Goal: Transaction & Acquisition: Purchase product/service

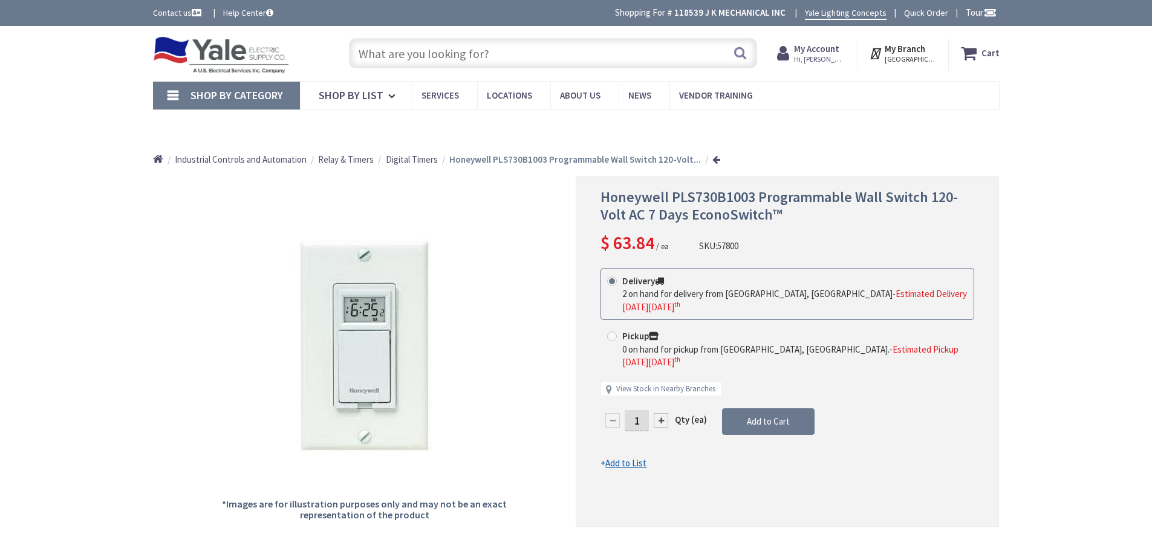
type input "[PERSON_NAME][GEOGRAPHIC_DATA], [STREET_ADDRESS]"
click at [494, 61] on input "text" at bounding box center [553, 53] width 408 height 30
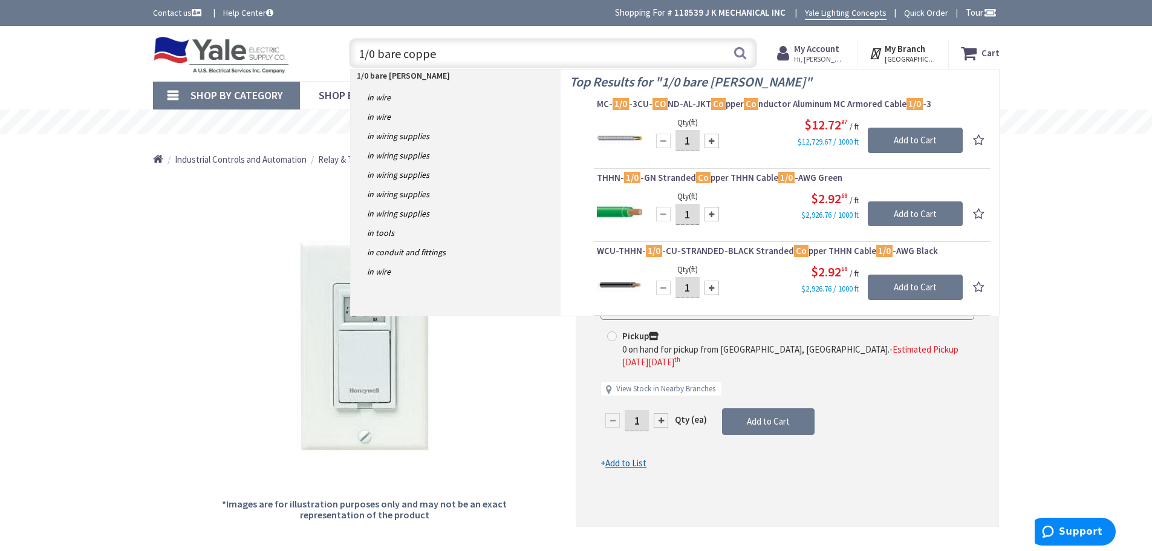
type input "1/0 bare copper"
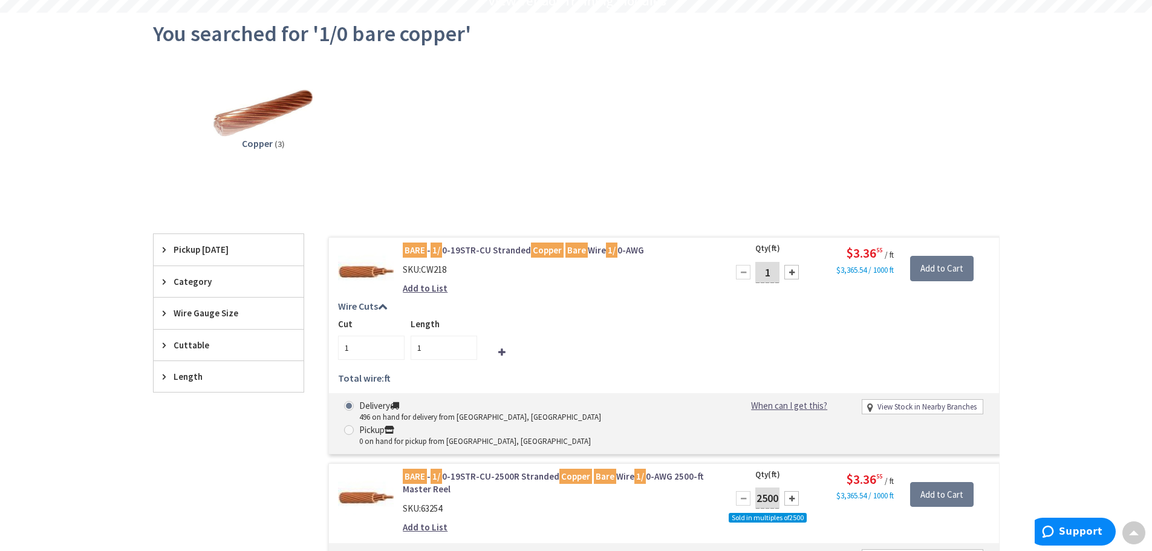
click at [773, 274] on input "1" at bounding box center [767, 272] width 24 height 21
type input "20"
click at [831, 344] on div "Cut 1 Length 1" at bounding box center [664, 338] width 652 height 42
type input "20"
click at [950, 264] on input "Add to Cart" at bounding box center [941, 268] width 63 height 25
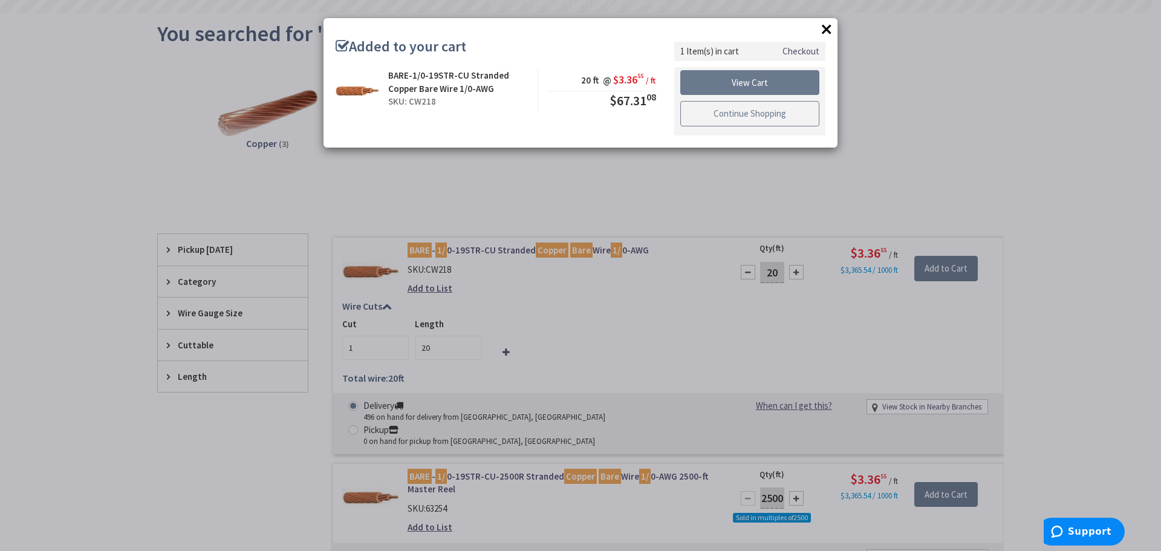
click at [773, 117] on link "Continue Shopping" at bounding box center [749, 113] width 139 height 25
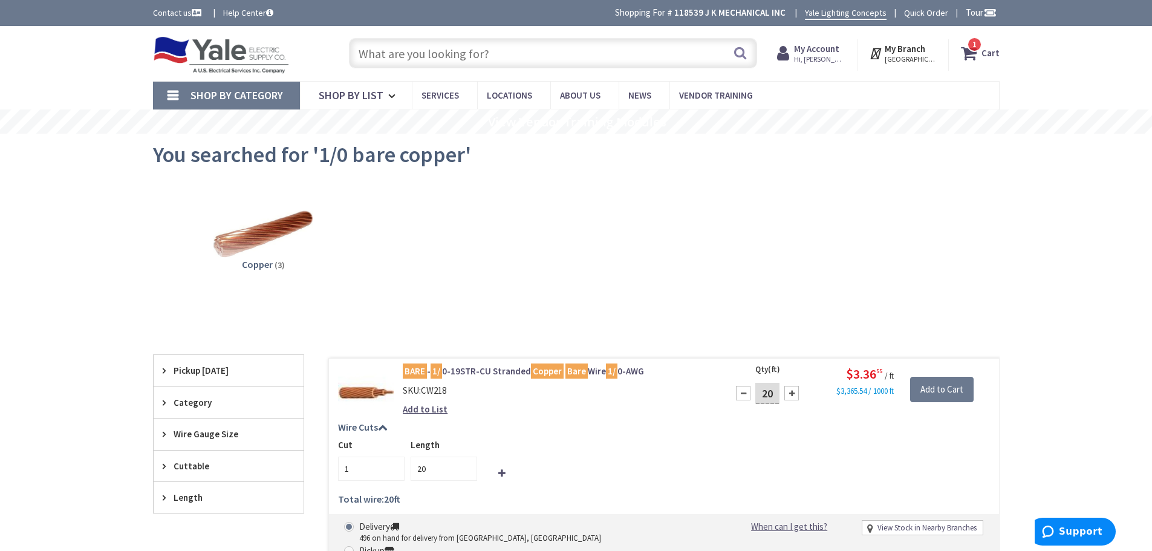
click at [604, 59] on input "text" at bounding box center [553, 53] width 408 height 30
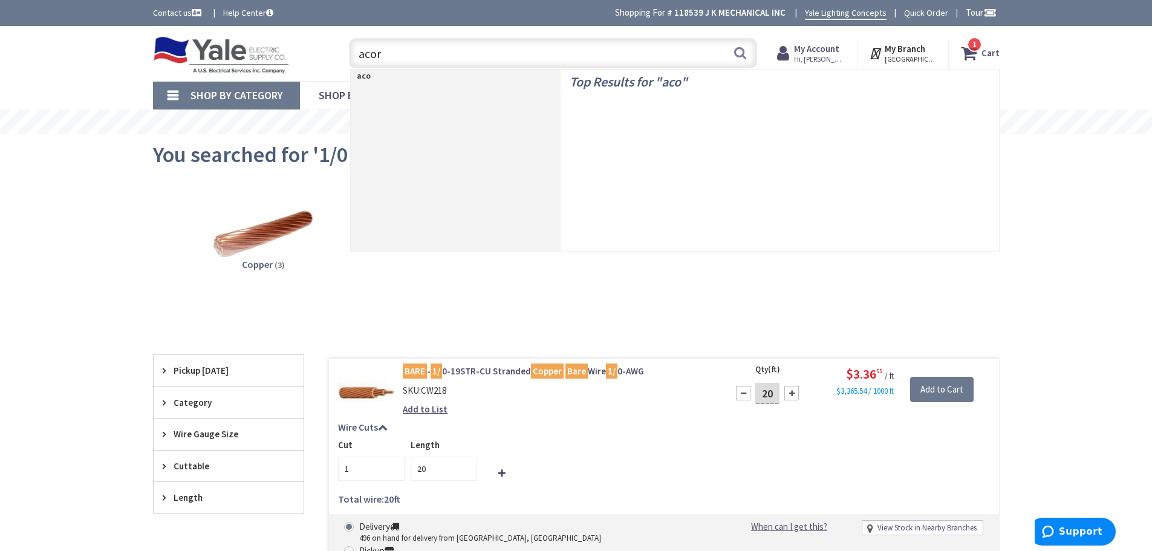
type input "acorn"
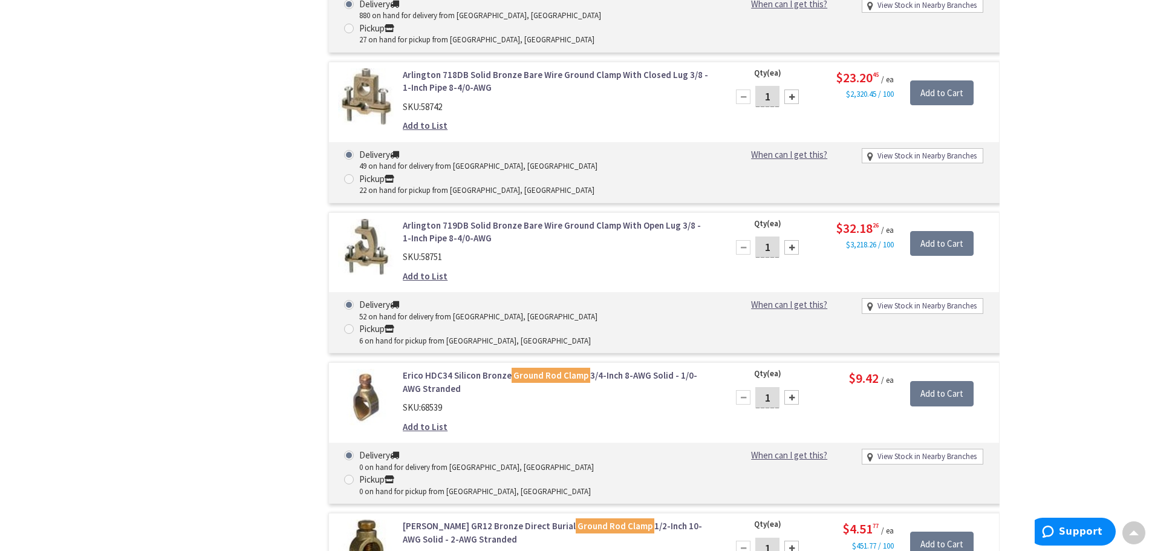
scroll to position [966, 0]
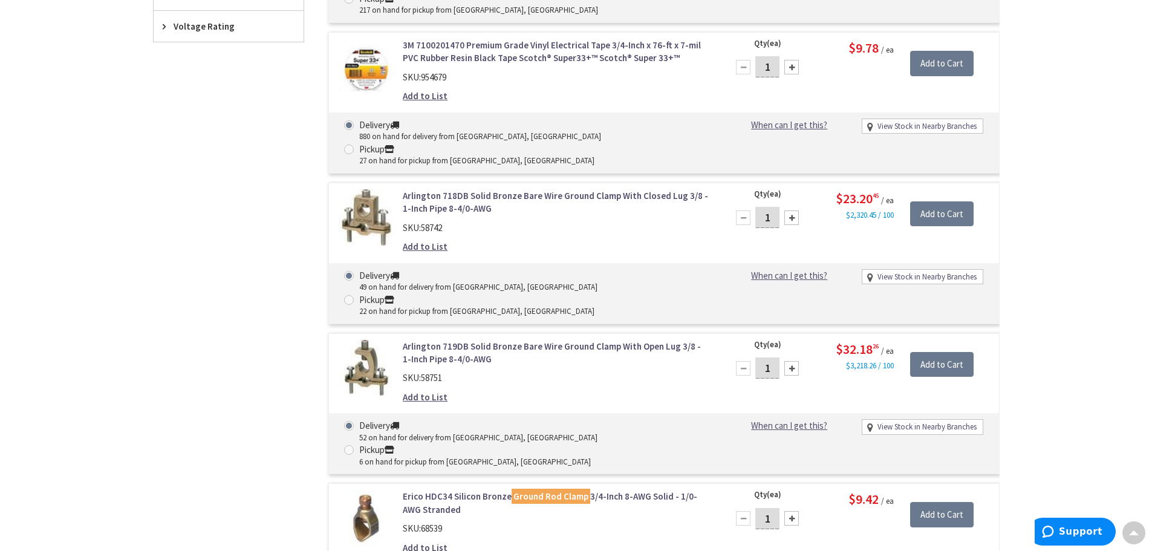
click at [528, 189] on link "Arlington 718DB Solid Bronze Bare Wire Ground Clamp With Closed Lug 3/8 - 1-Inc…" at bounding box center [557, 202] width 308 height 26
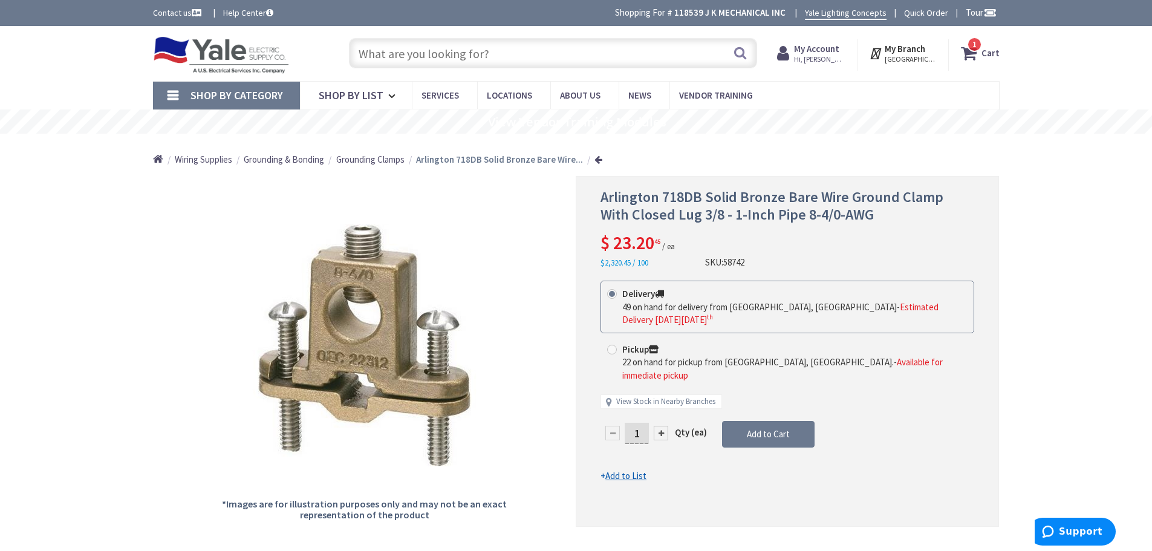
click at [661, 426] on div at bounding box center [661, 433] width 15 height 15
type input "2"
click at [761, 428] on span "Add to Cart" at bounding box center [768, 433] width 43 height 11
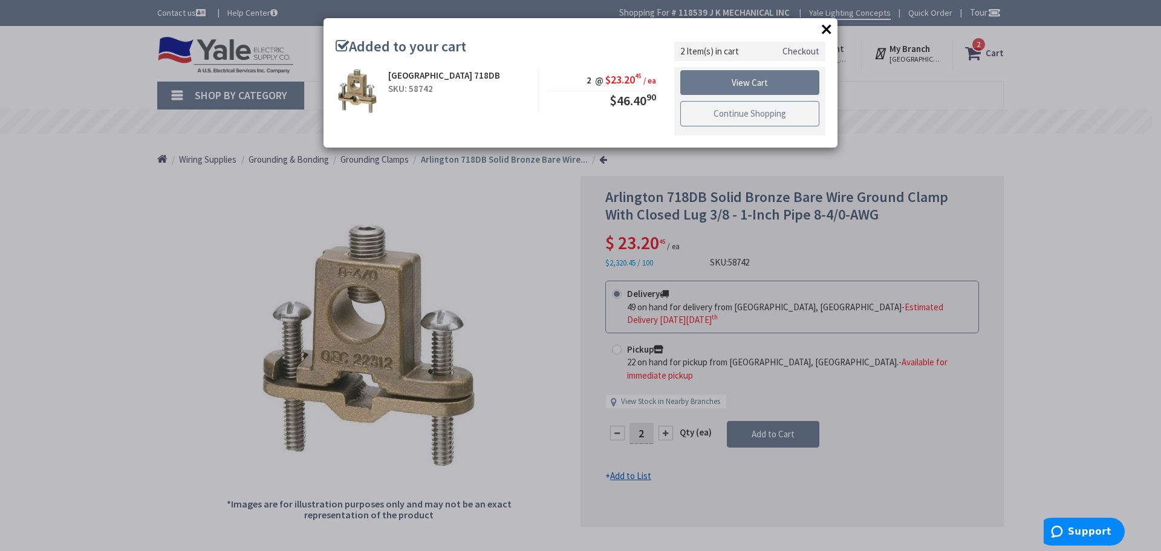
click at [735, 103] on link "Continue Shopping" at bounding box center [749, 113] width 139 height 25
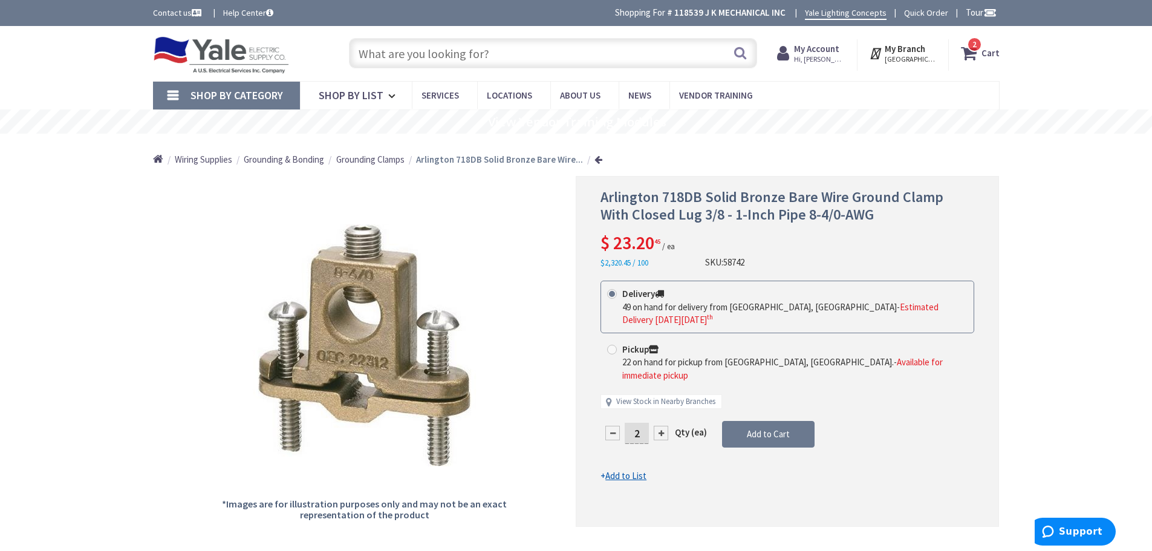
click at [472, 45] on input "text" at bounding box center [553, 53] width 408 height 30
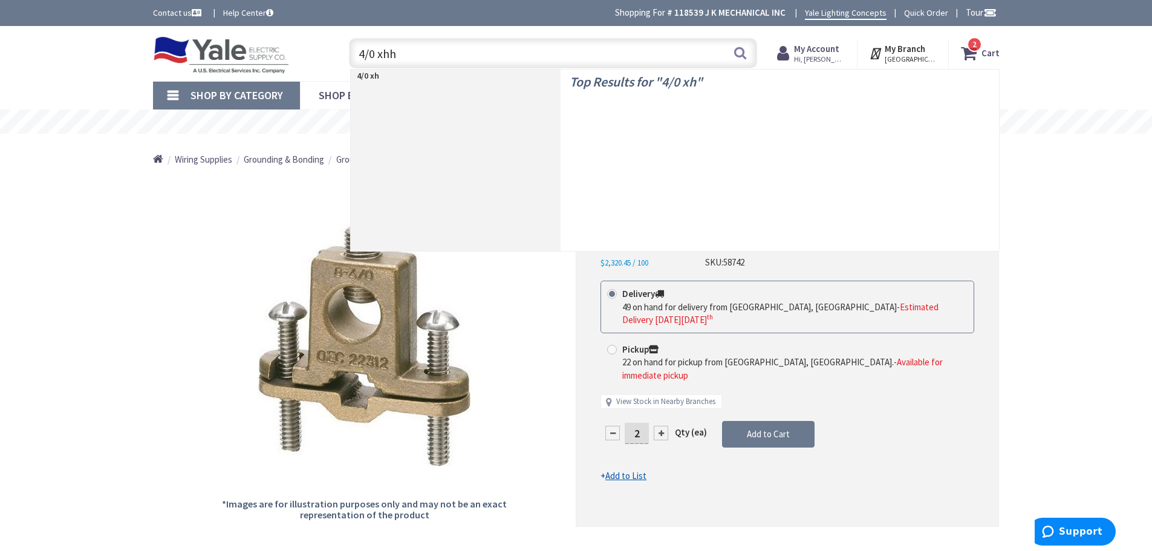
type input "4/0 xhhw"
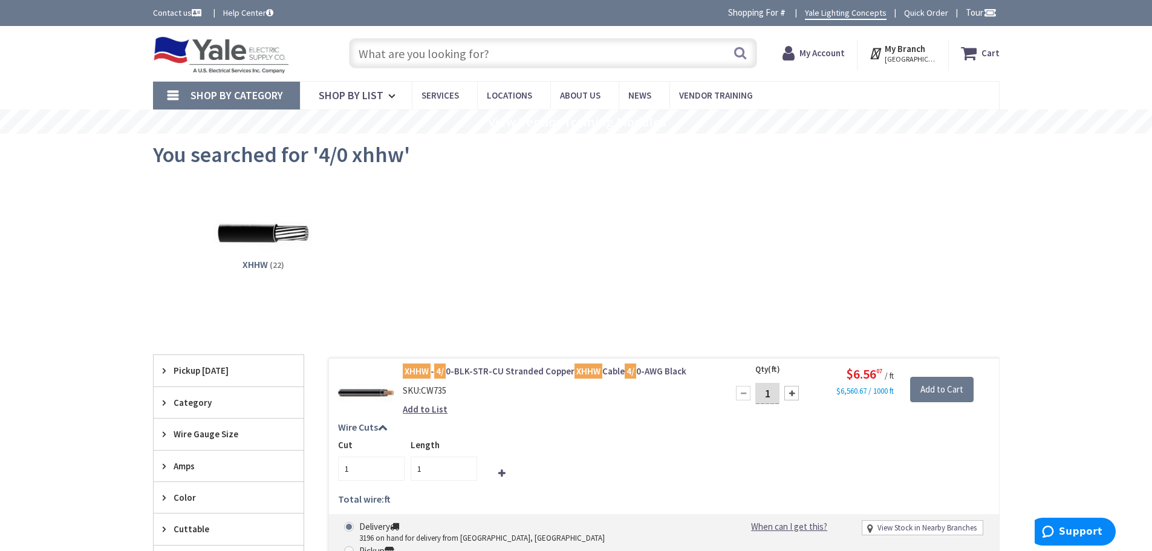
scroll to position [302, 0]
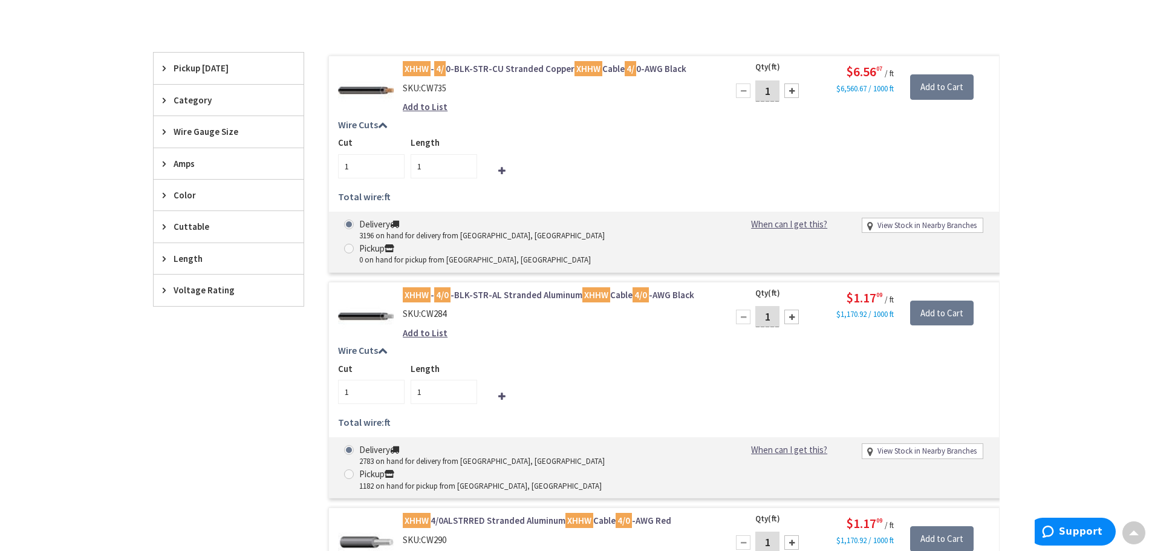
drag, startPoint x: 775, startPoint y: 290, endPoint x: 825, endPoint y: 268, distance: 55.5
click at [777, 306] on input "1" at bounding box center [767, 316] width 24 height 21
type input "80"
click at [811, 362] on div "Cut 1 Length 1" at bounding box center [664, 383] width 652 height 42
type input "80"
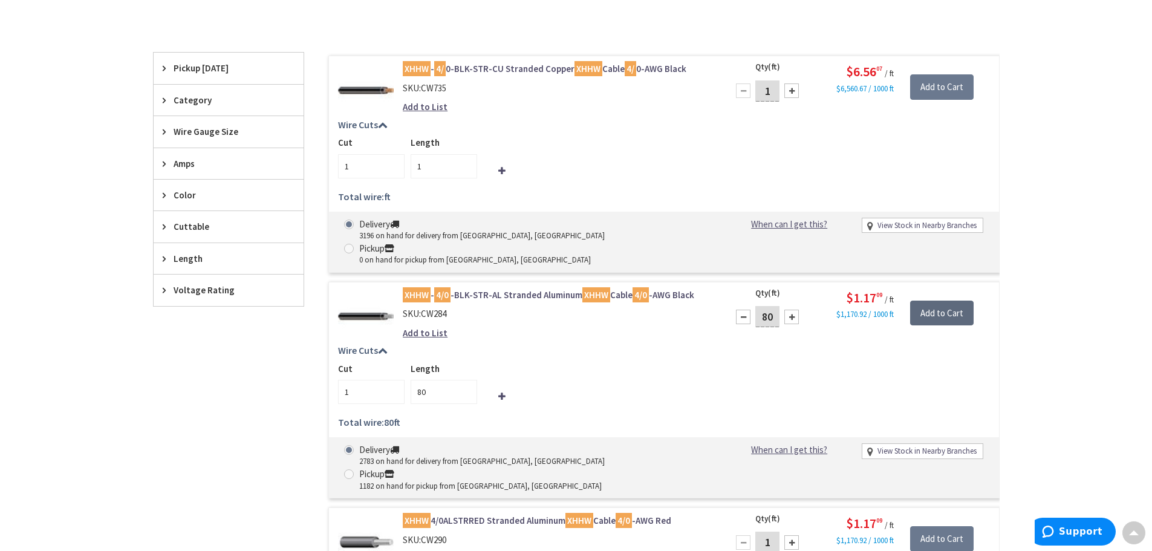
click at [930, 301] on input "Add to Cart" at bounding box center [941, 313] width 63 height 25
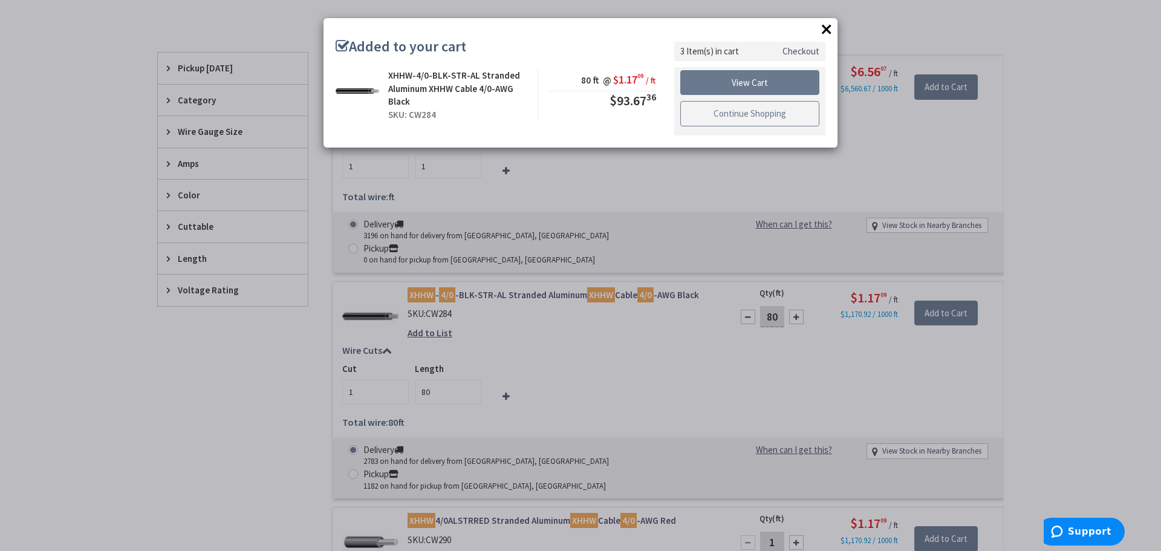
drag, startPoint x: 731, startPoint y: 107, endPoint x: 690, endPoint y: 136, distance: 49.8
click at [731, 107] on link "Continue Shopping" at bounding box center [749, 113] width 139 height 25
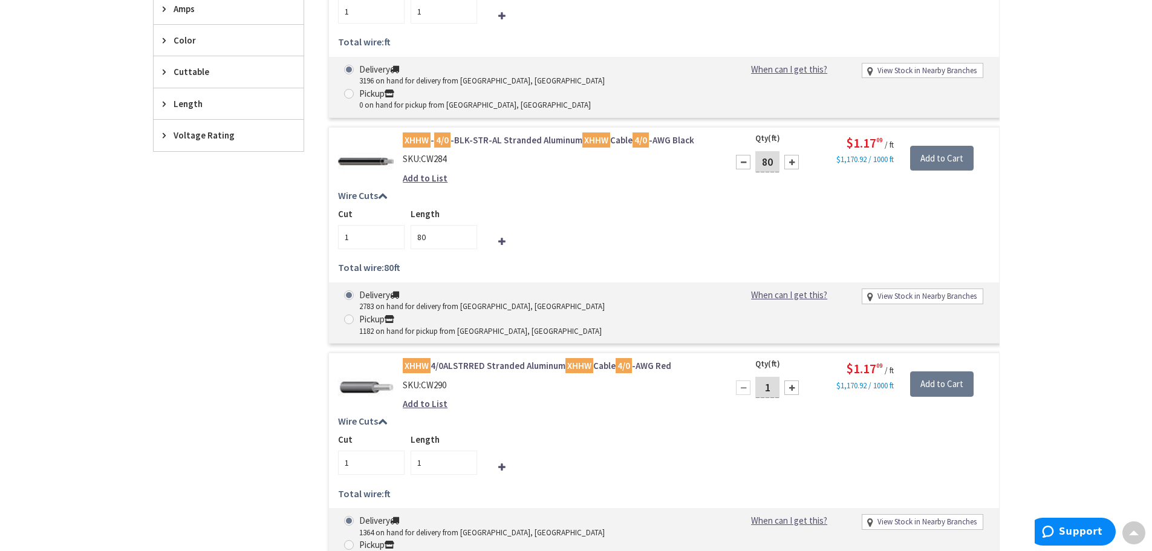
scroll to position [484, 0]
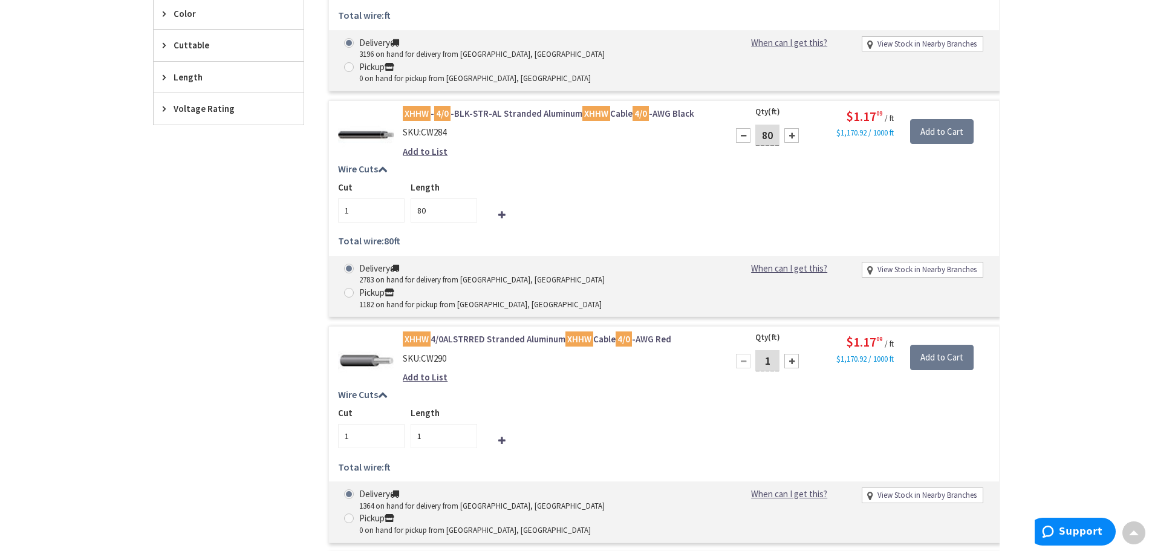
drag, startPoint x: 772, startPoint y: 314, endPoint x: 824, endPoint y: 275, distance: 64.7
click at [773, 350] on input "1" at bounding box center [767, 360] width 24 height 21
type input "80"
click at [767, 406] on div "Cut 1 Length 1" at bounding box center [664, 427] width 652 height 42
type input "80"
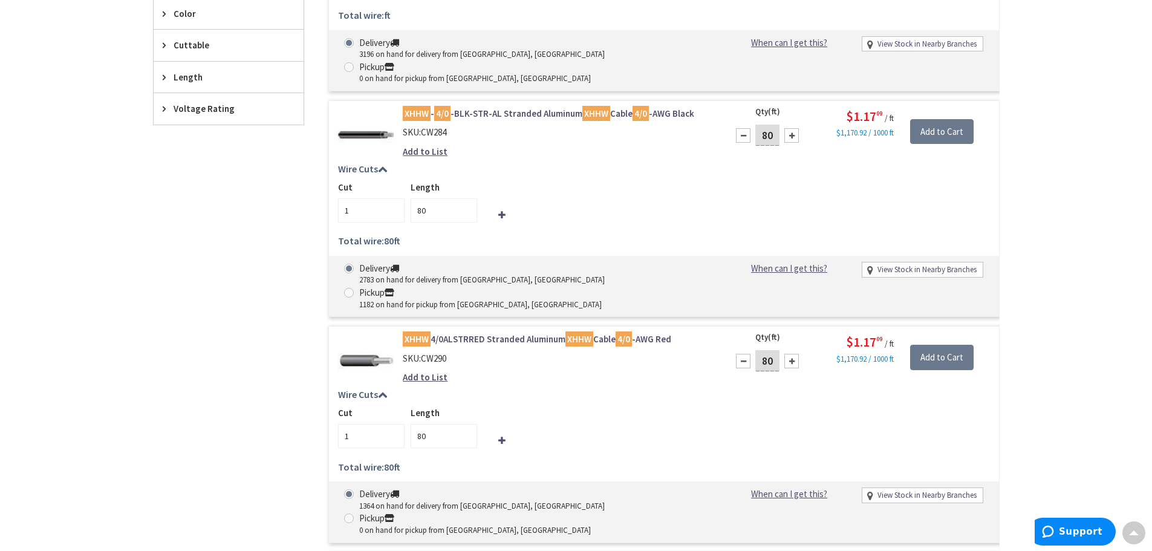
click at [742, 354] on div at bounding box center [743, 361] width 15 height 15
type input "79"
click at [742, 354] on div at bounding box center [743, 361] width 15 height 15
type input "78"
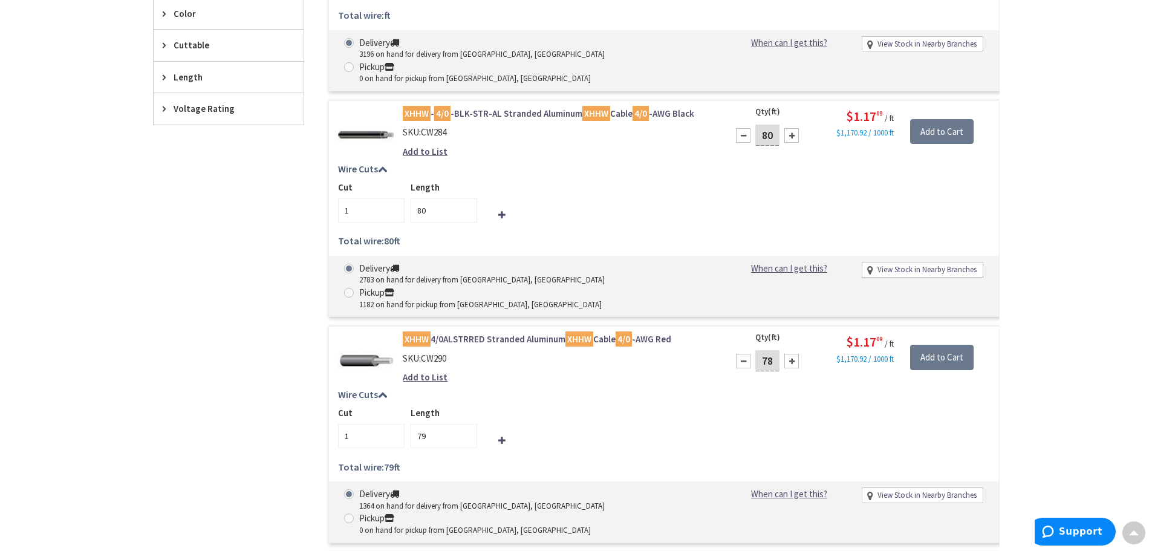
type input "78"
click at [742, 354] on div at bounding box center [743, 361] width 15 height 15
type input "77"
click at [742, 354] on div at bounding box center [743, 361] width 15 height 15
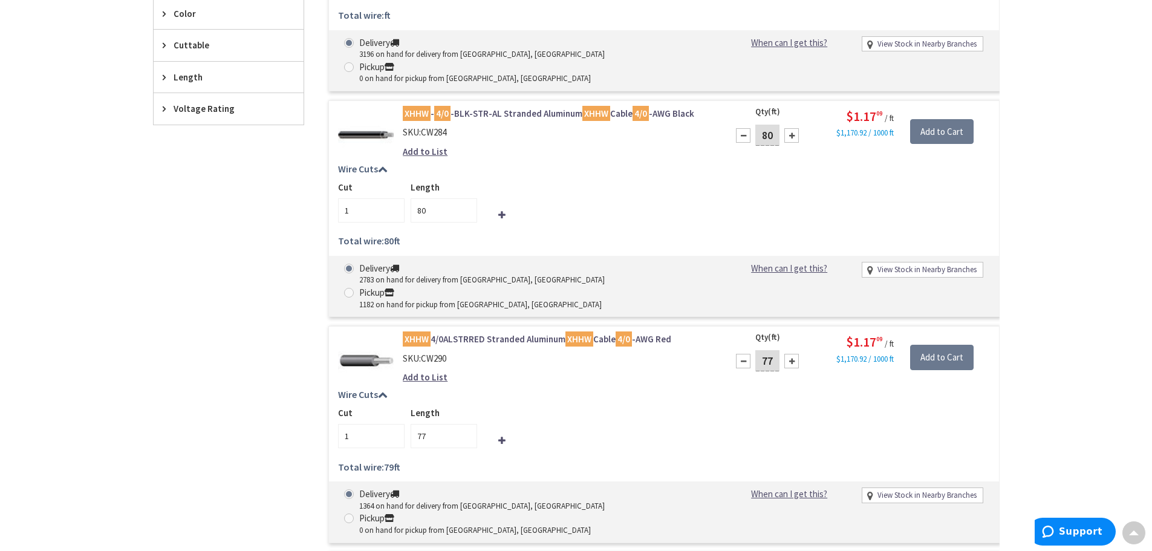
type input "76"
click at [742, 354] on div at bounding box center [743, 361] width 15 height 15
type input "75"
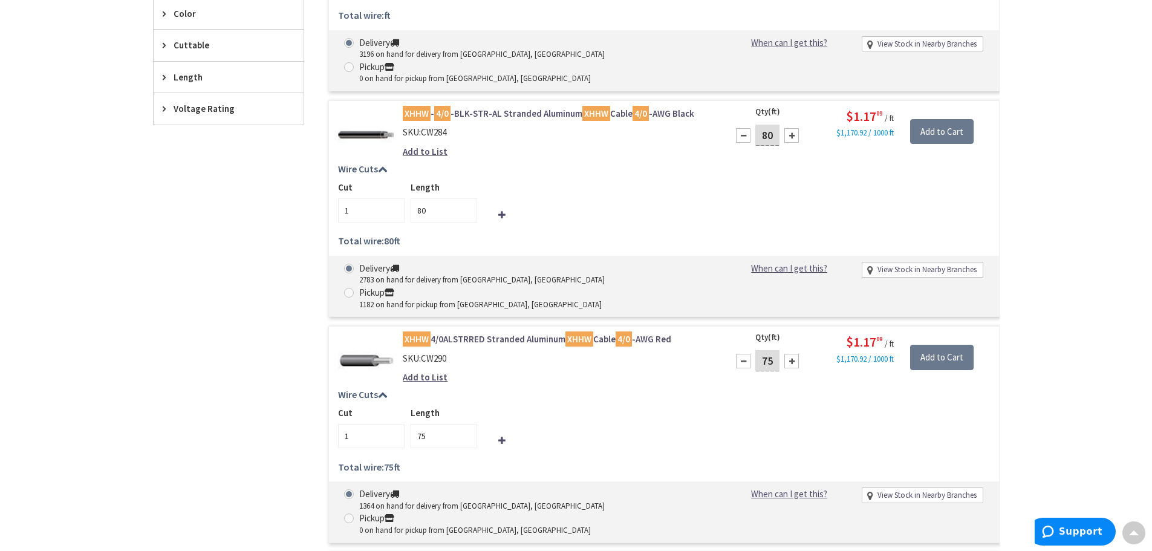
click at [742, 354] on div at bounding box center [743, 361] width 15 height 15
type input "74"
click at [742, 354] on div at bounding box center [743, 361] width 15 height 15
type input "73"
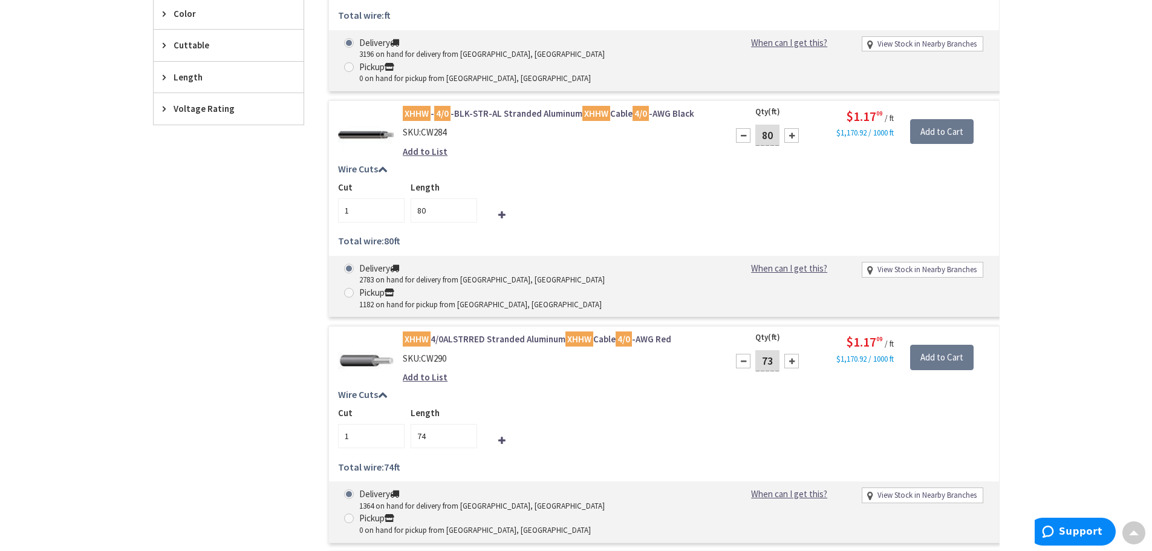
type input "73"
click at [742, 354] on div at bounding box center [743, 361] width 15 height 15
type input "72"
click at [742, 354] on div at bounding box center [743, 361] width 15 height 15
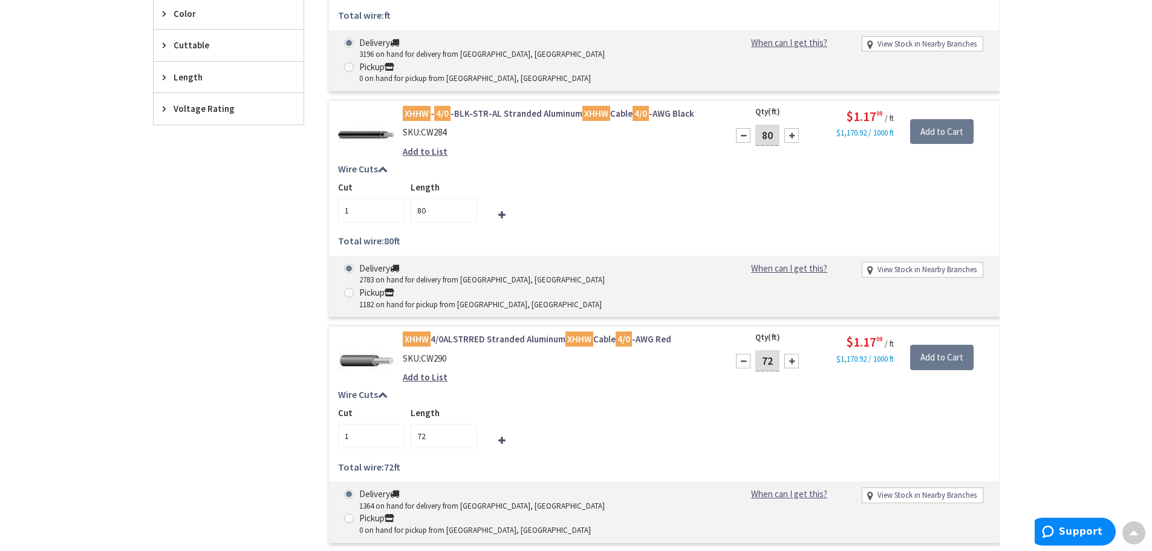
type input "71"
click at [742, 354] on div at bounding box center [743, 361] width 15 height 15
type input "70"
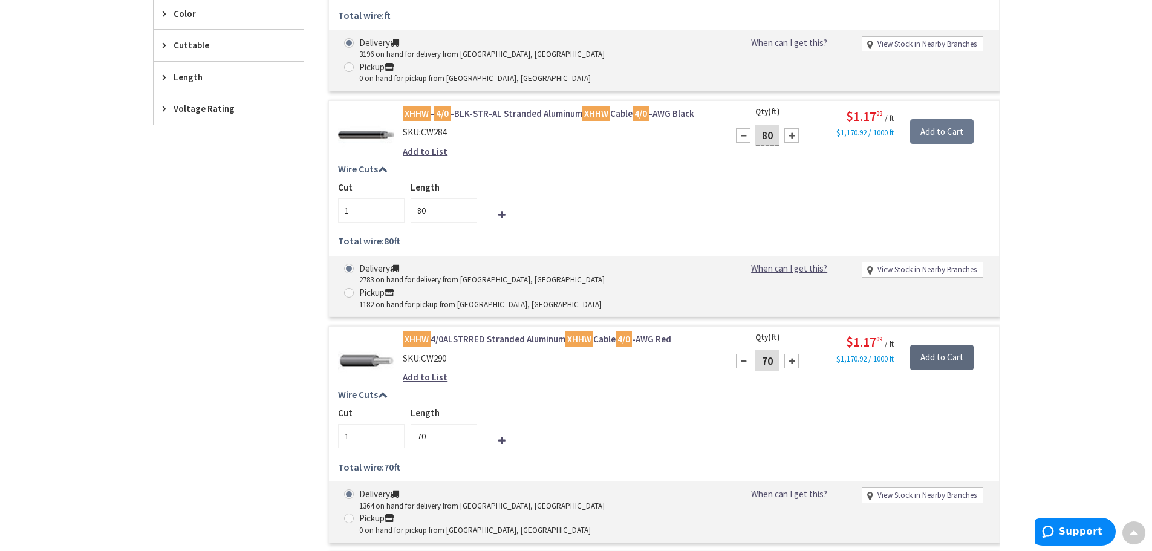
click at [939, 345] on input "Add to Cart" at bounding box center [941, 357] width 63 height 25
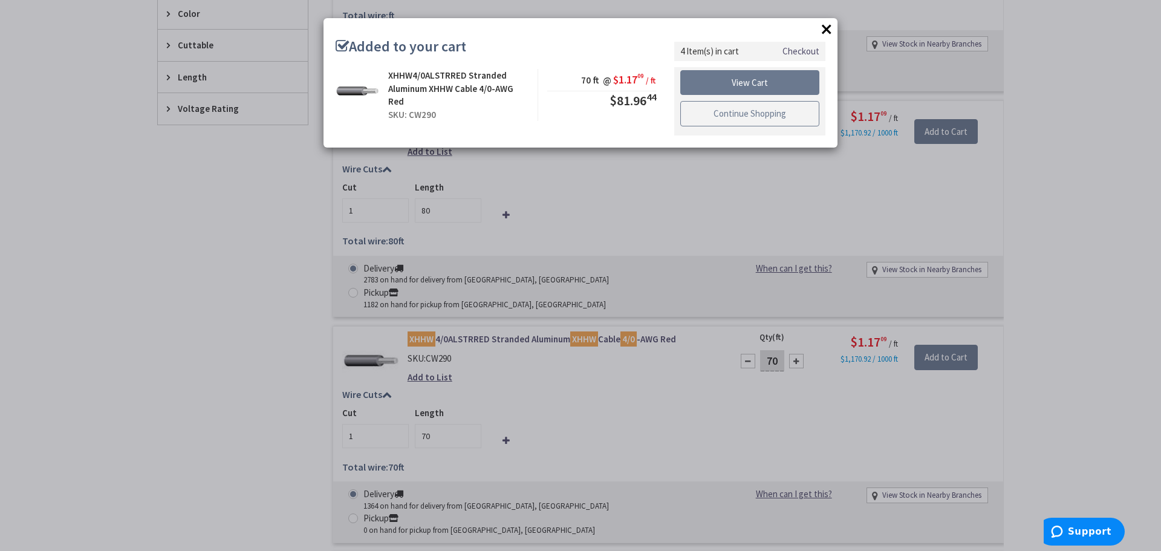
click at [794, 113] on link "Continue Shopping" at bounding box center [749, 113] width 139 height 25
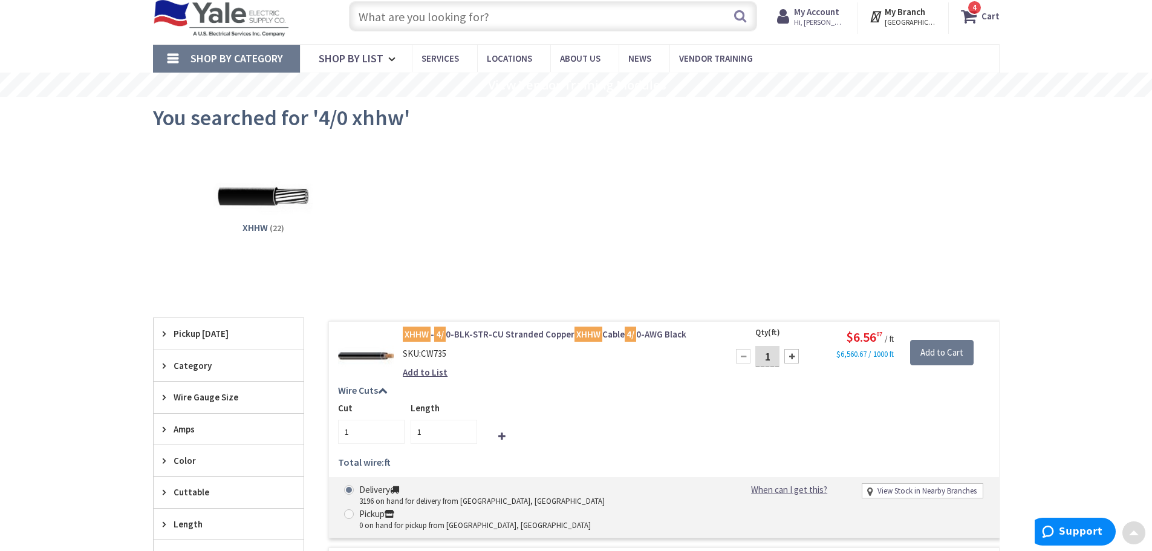
scroll to position [0, 0]
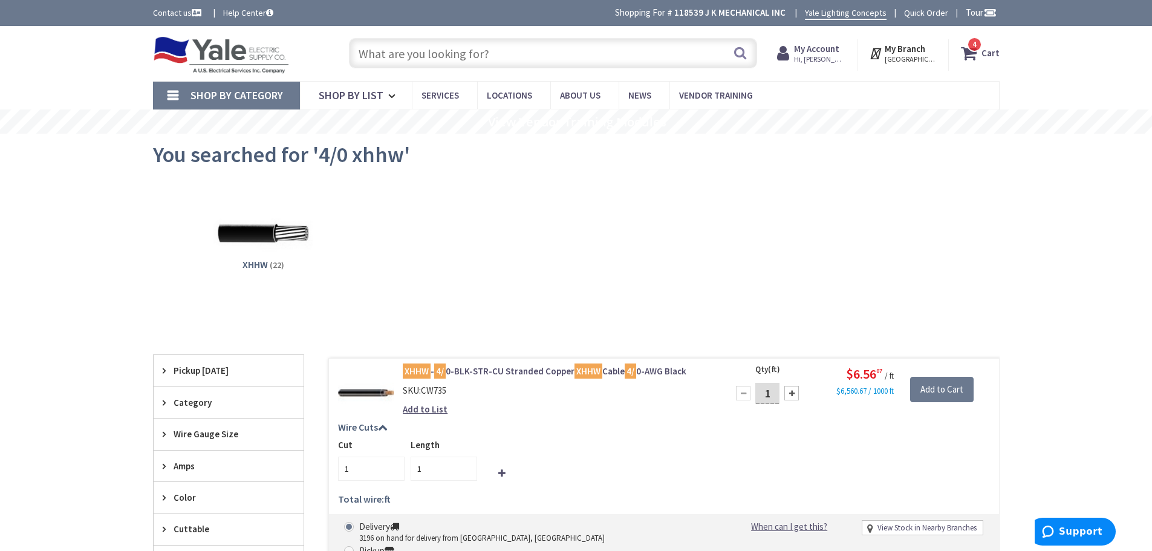
click at [971, 56] on icon at bounding box center [971, 53] width 21 height 22
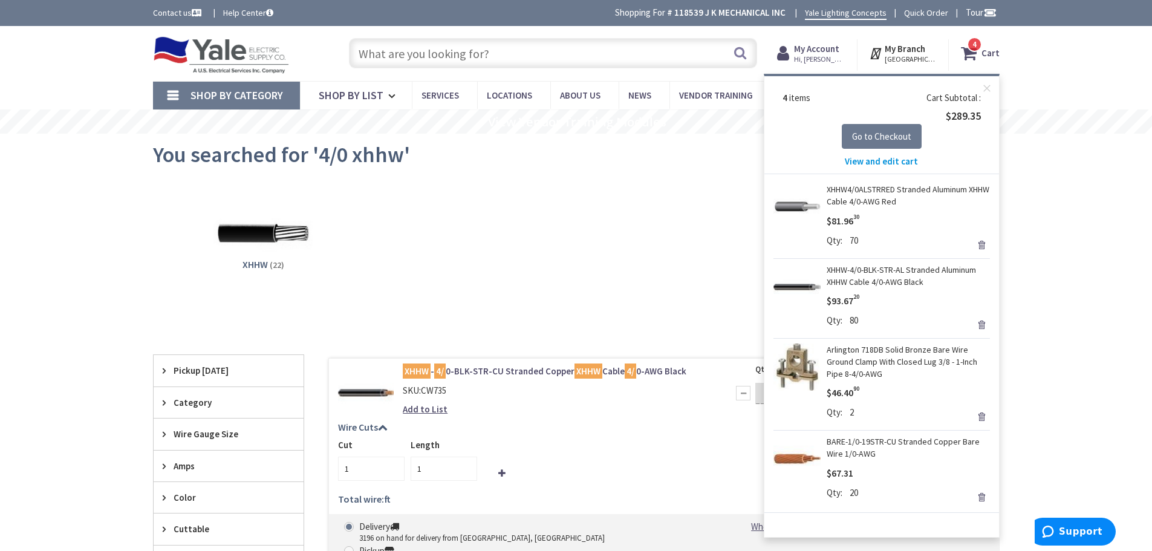
click at [883, 166] on span "View and edit cart" at bounding box center [881, 160] width 73 height 11
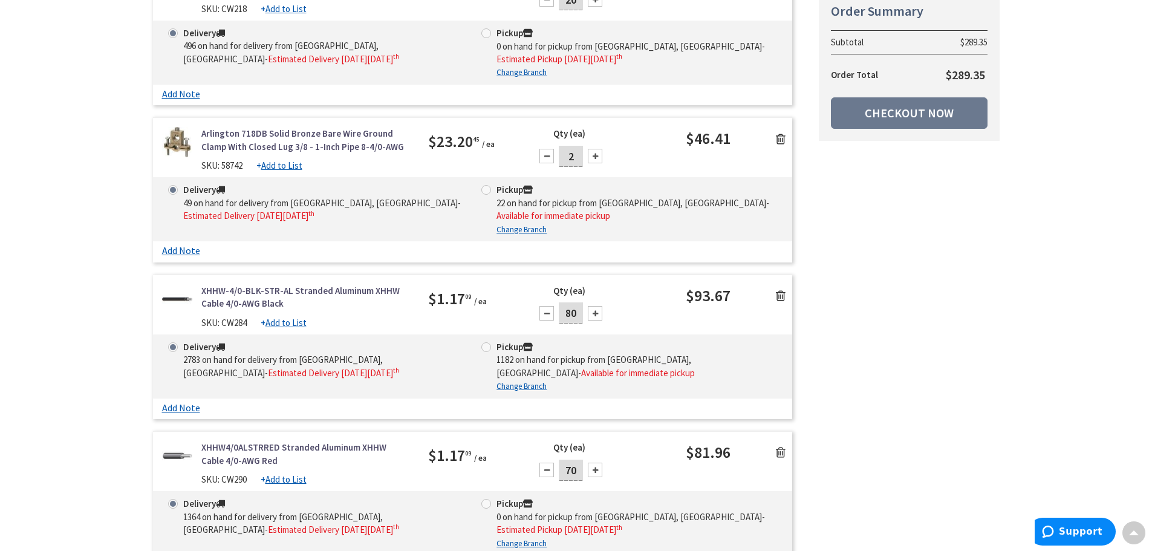
click at [541, 306] on div at bounding box center [546, 313] width 15 height 15
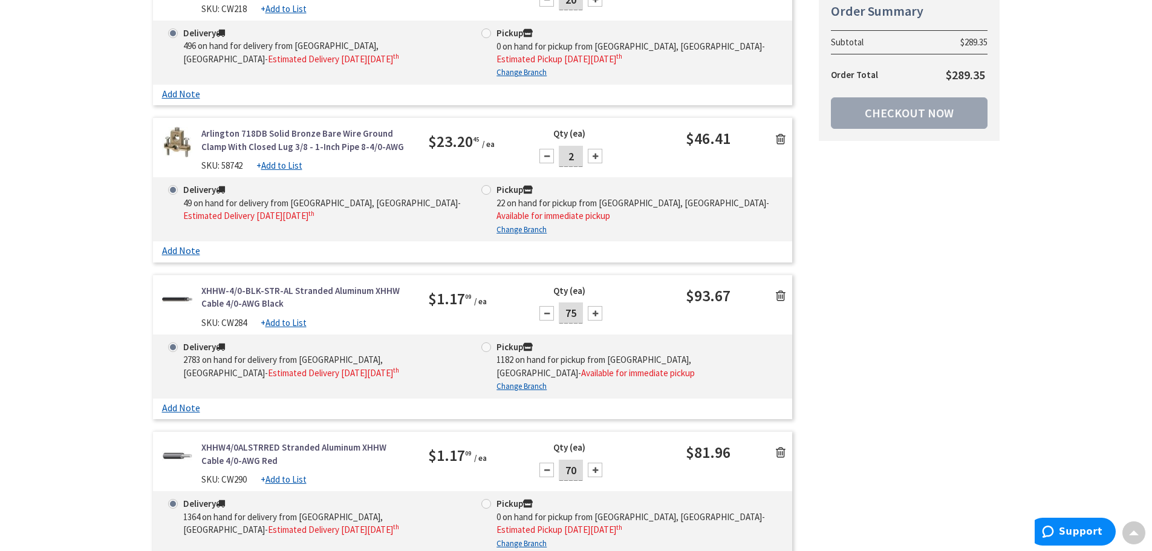
click at [541, 306] on div at bounding box center [546, 313] width 15 height 15
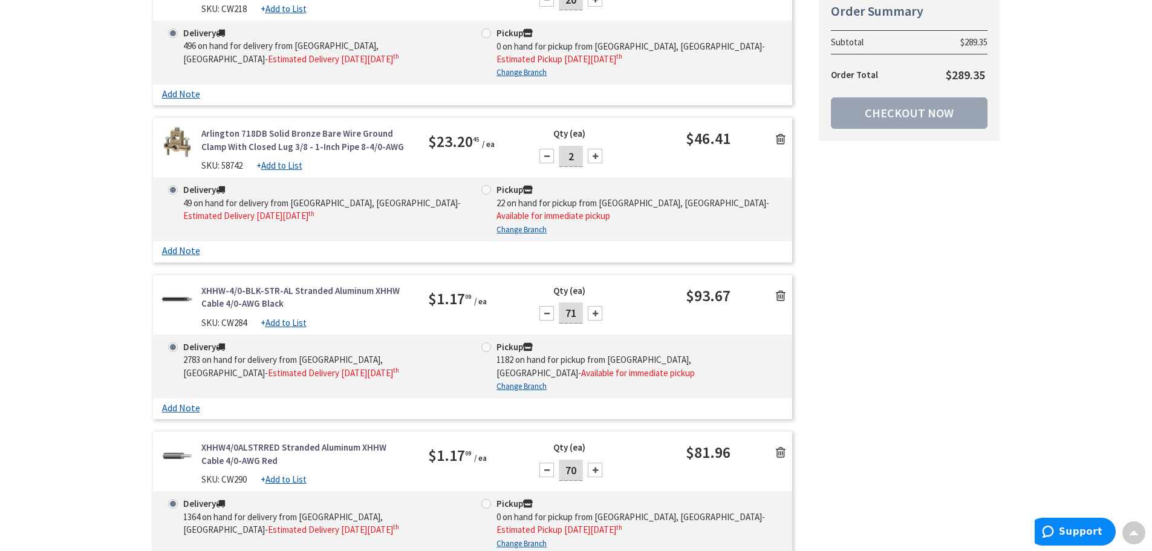
type input "70"
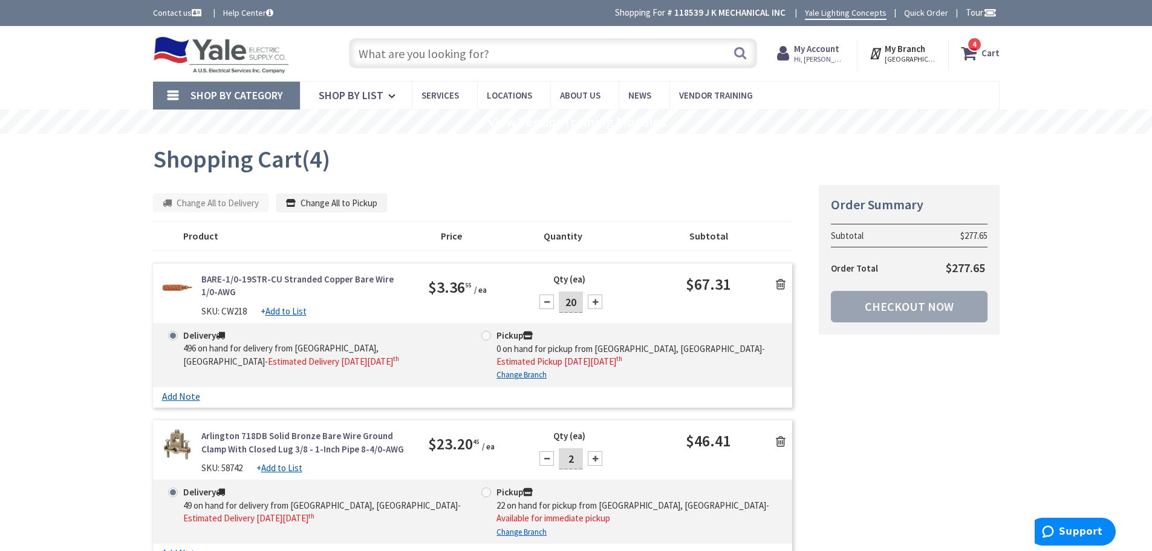
click at [534, 60] on input "text" at bounding box center [553, 53] width 408 height 30
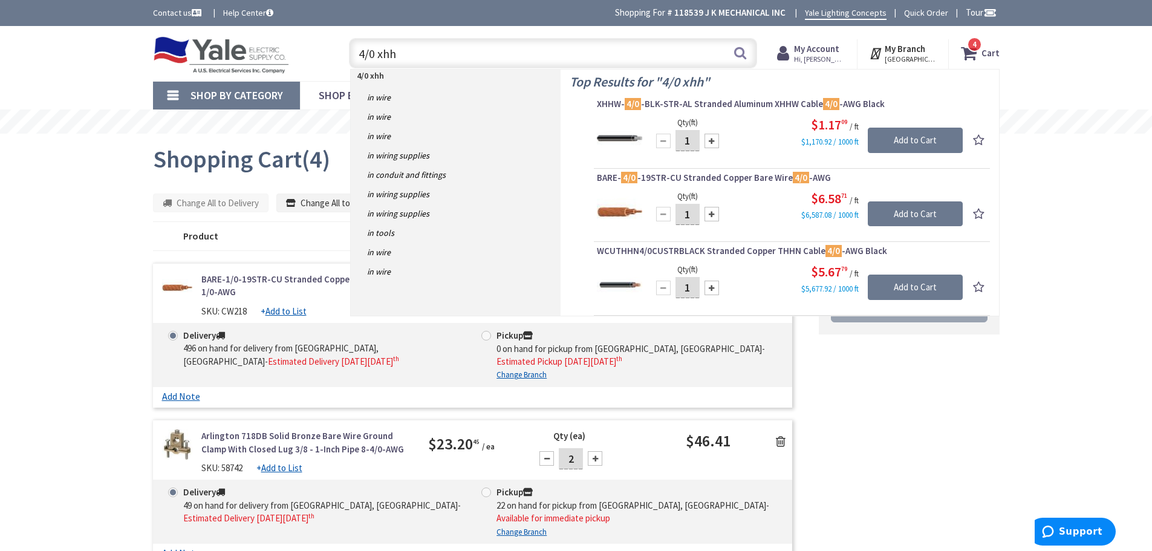
type input "4/0 xhhw"
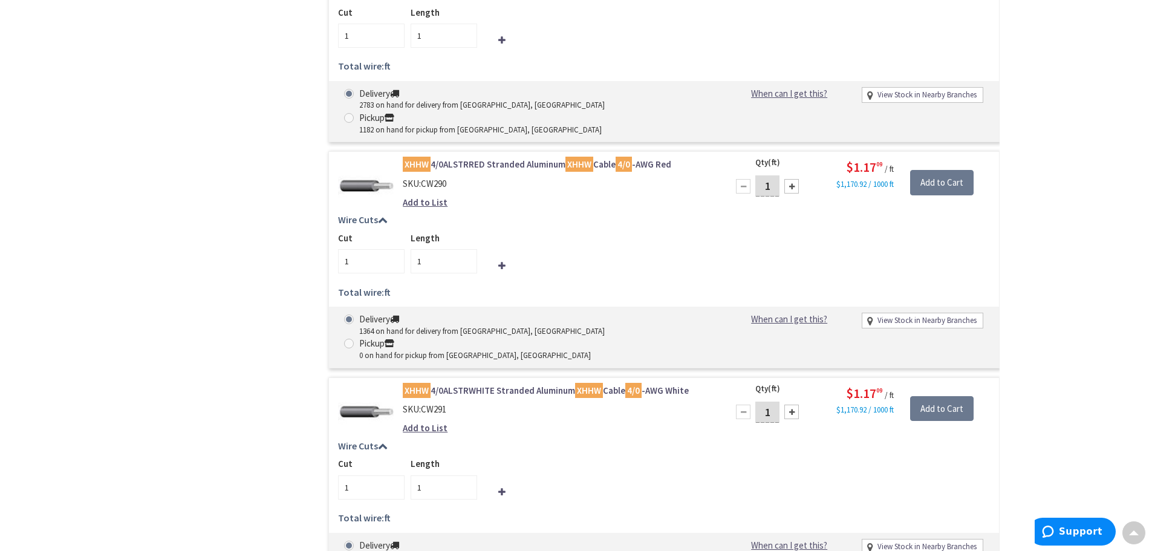
scroll to position [665, 0]
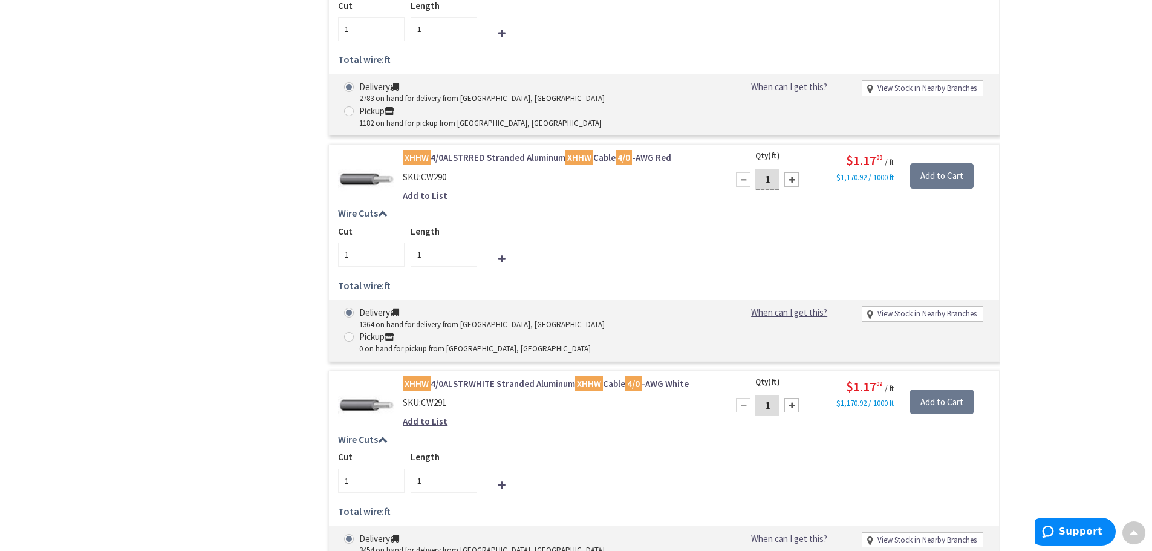
drag, startPoint x: 772, startPoint y: 334, endPoint x: 825, endPoint y: 293, distance: 68.1
click at [772, 395] on input "1" at bounding box center [767, 405] width 24 height 21
type input "70"
click at [946, 389] on input "Add to Cart" at bounding box center [941, 401] width 63 height 25
type input "70"
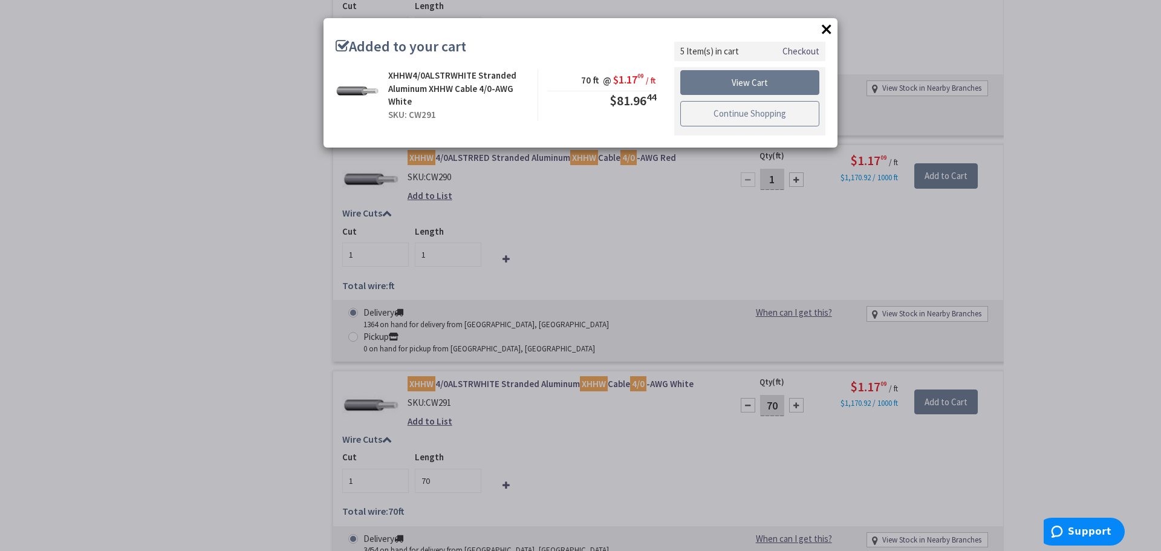
click at [799, 106] on link "Continue Shopping" at bounding box center [749, 113] width 139 height 25
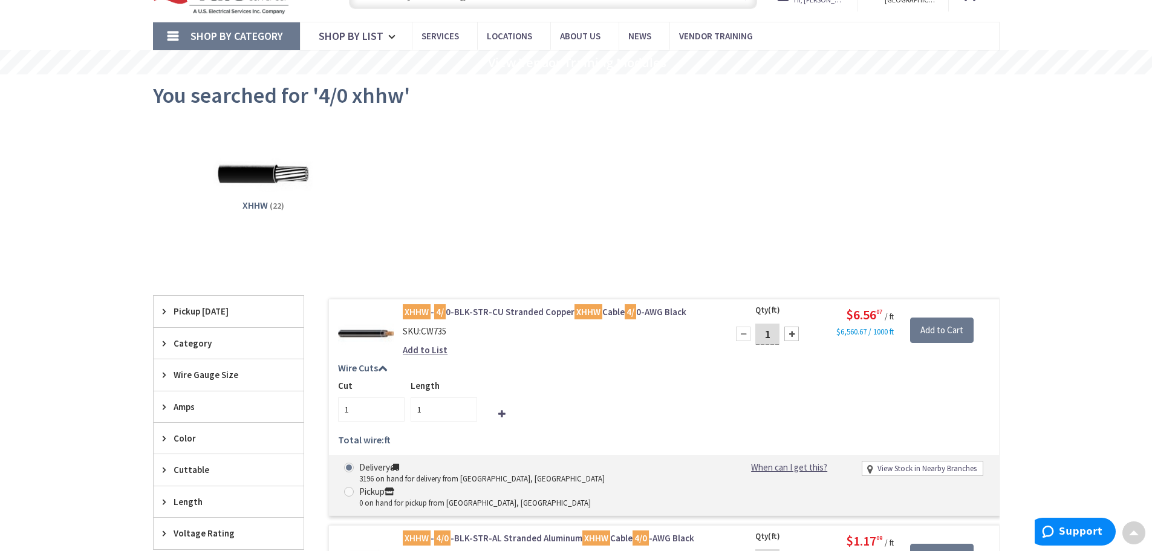
scroll to position [0, 0]
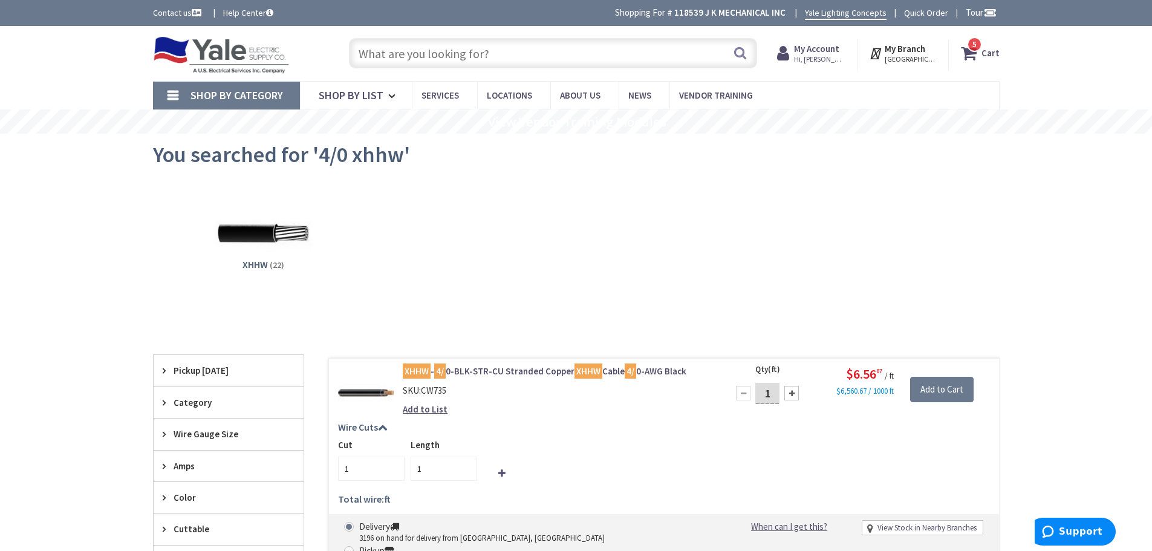
click at [547, 53] on input "text" at bounding box center [553, 53] width 408 height 30
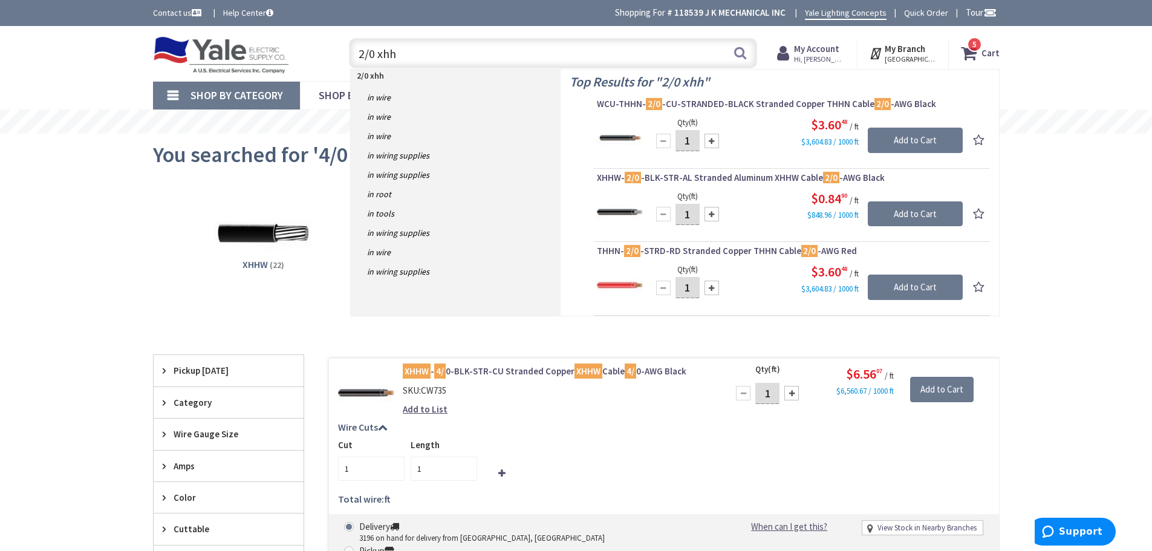
type input "2/0 xhhw"
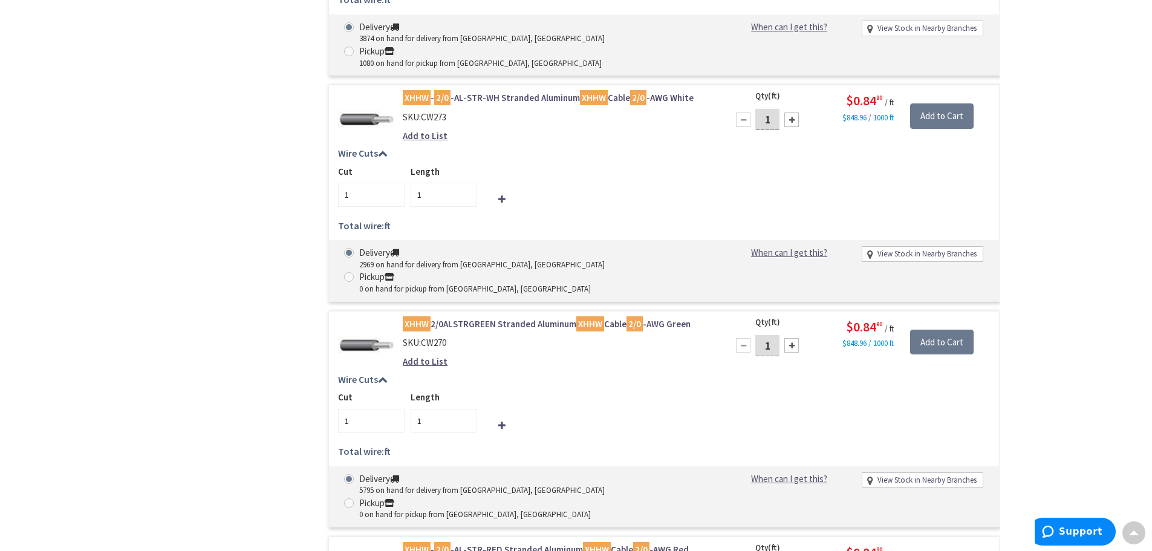
scroll to position [726, 0]
drag, startPoint x: 770, startPoint y: 270, endPoint x: 863, endPoint y: 248, distance: 95.6
click at [770, 334] on input "1" at bounding box center [767, 344] width 24 height 21
type input "70"
click at [934, 329] on input "Add to Cart" at bounding box center [941, 341] width 63 height 25
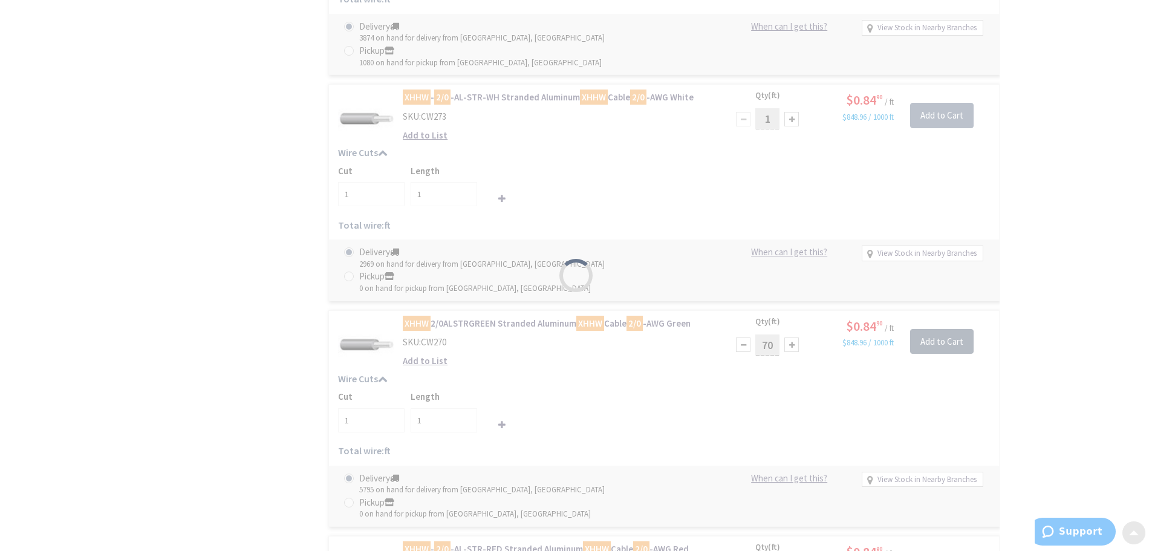
type input "70"
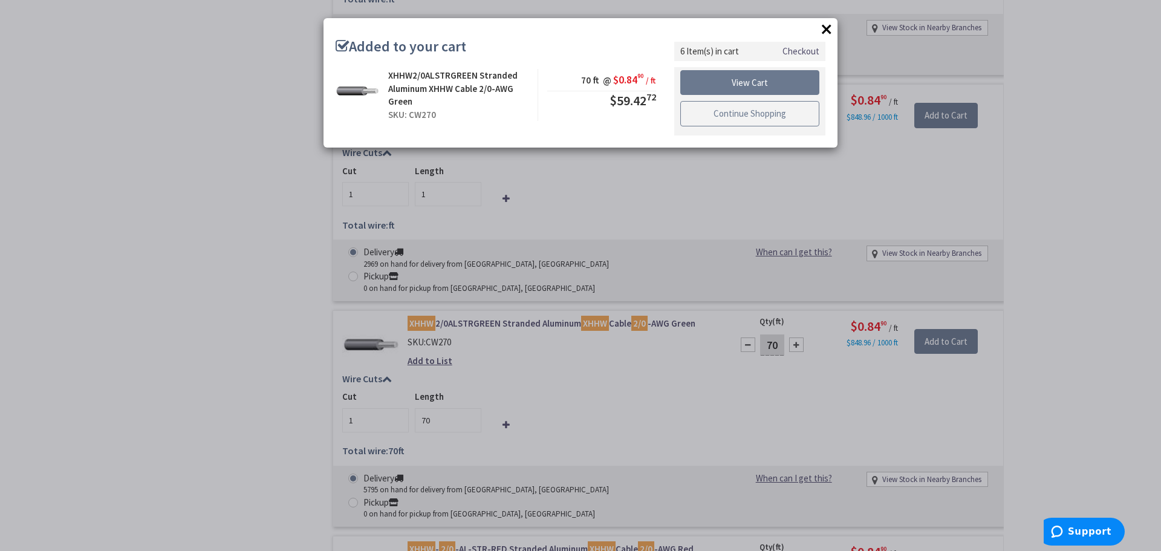
click at [740, 111] on link "Continue Shopping" at bounding box center [749, 113] width 139 height 25
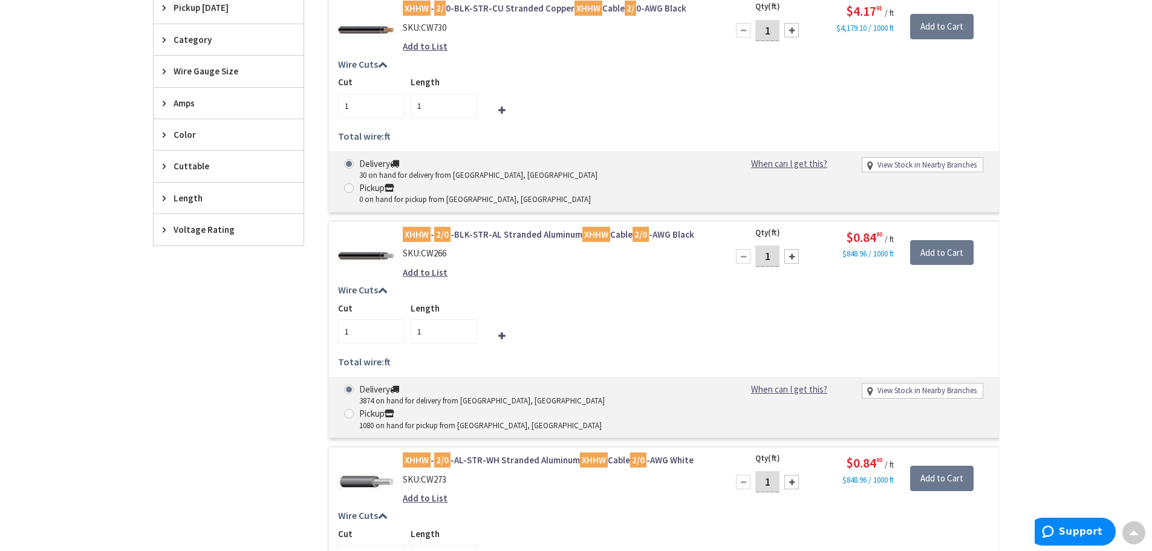
scroll to position [0, 0]
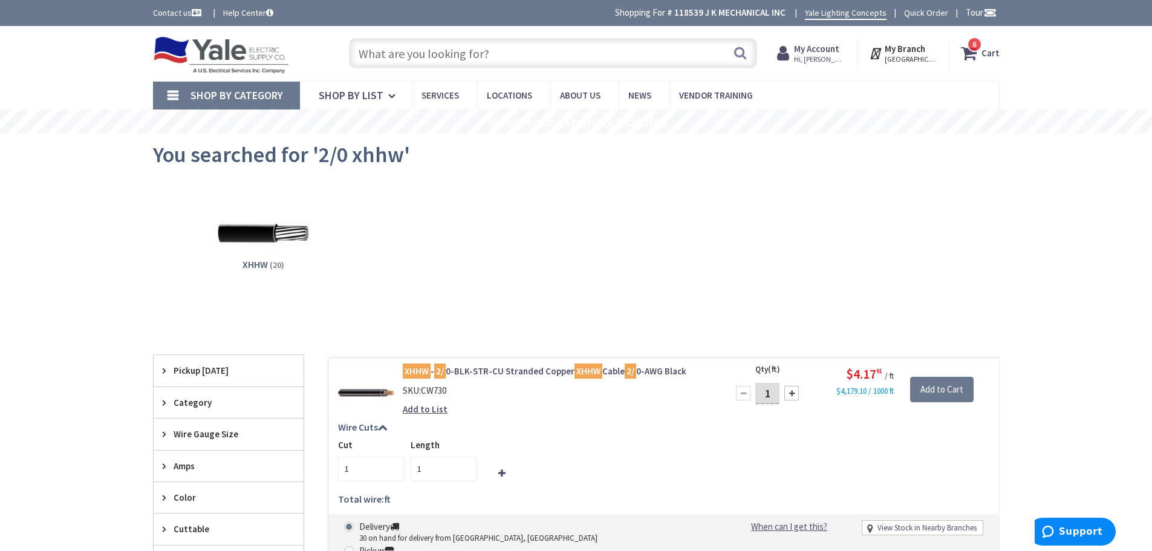
click at [974, 56] on icon at bounding box center [971, 53] width 21 height 22
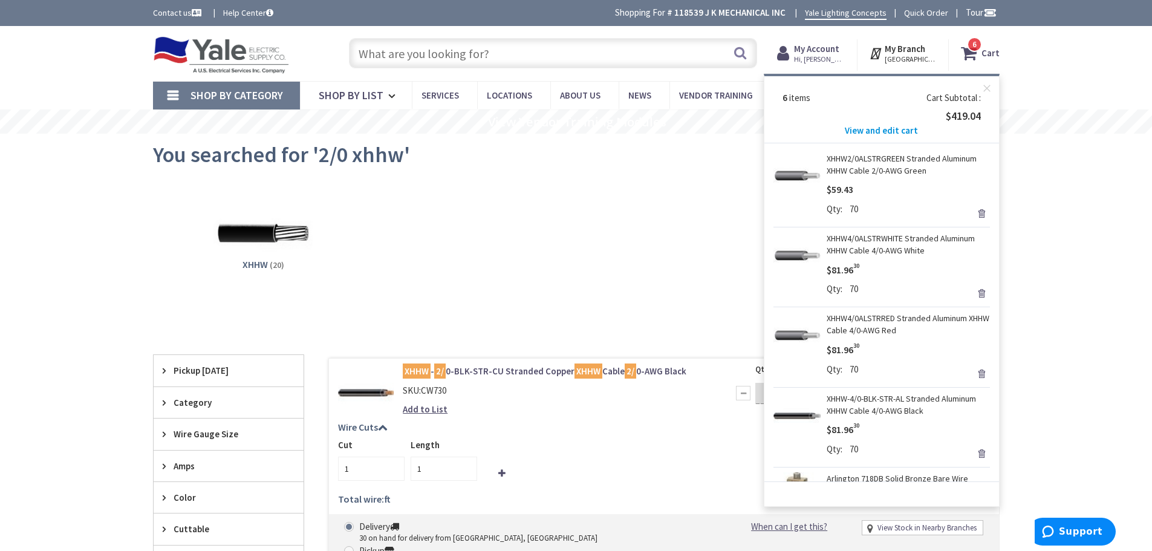
drag, startPoint x: 1105, startPoint y: 198, endPoint x: 1079, endPoint y: 165, distance: 42.6
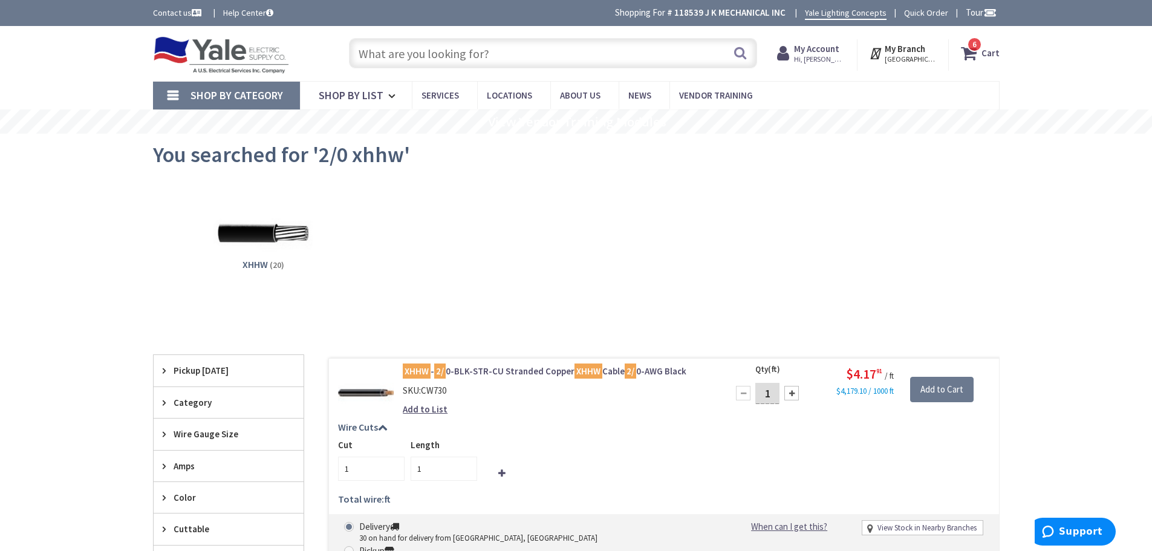
click at [995, 56] on strong "Cart" at bounding box center [990, 53] width 18 height 22
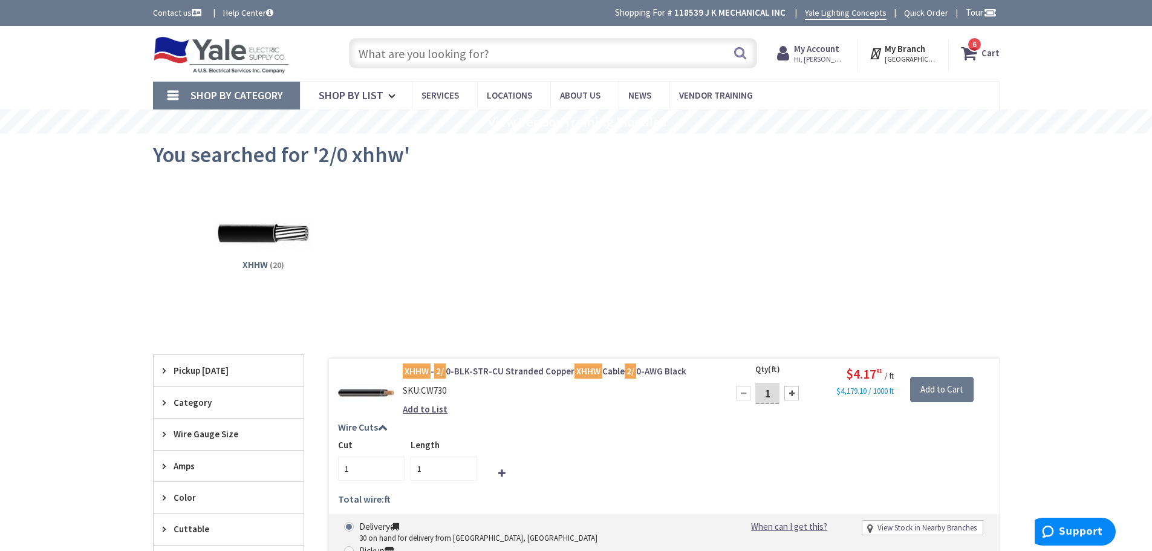
click at [971, 58] on icon at bounding box center [971, 53] width 21 height 22
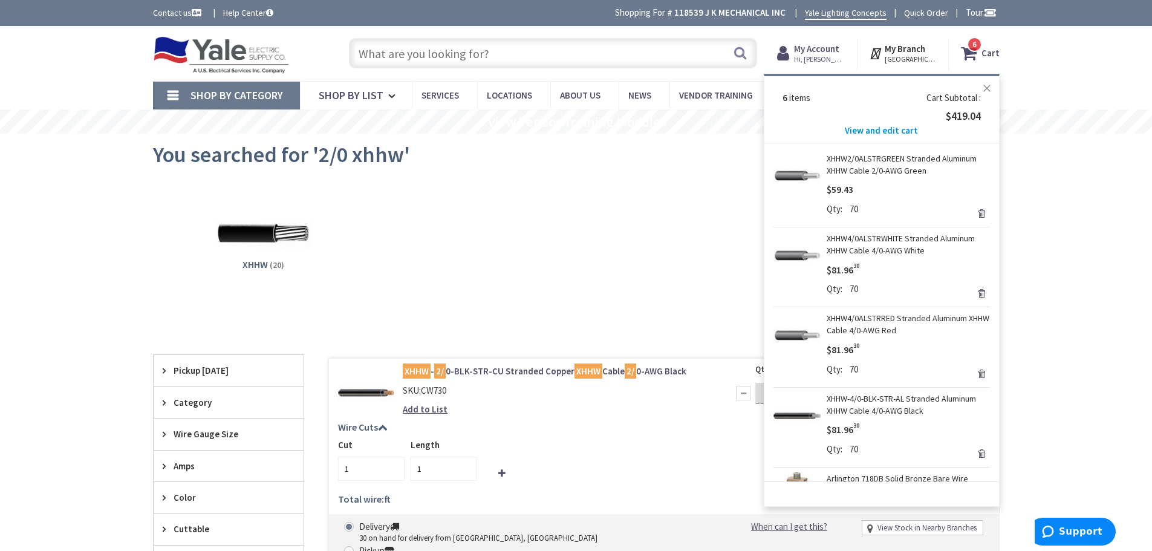
click at [990, 88] on button "Close" at bounding box center [987, 88] width 24 height 24
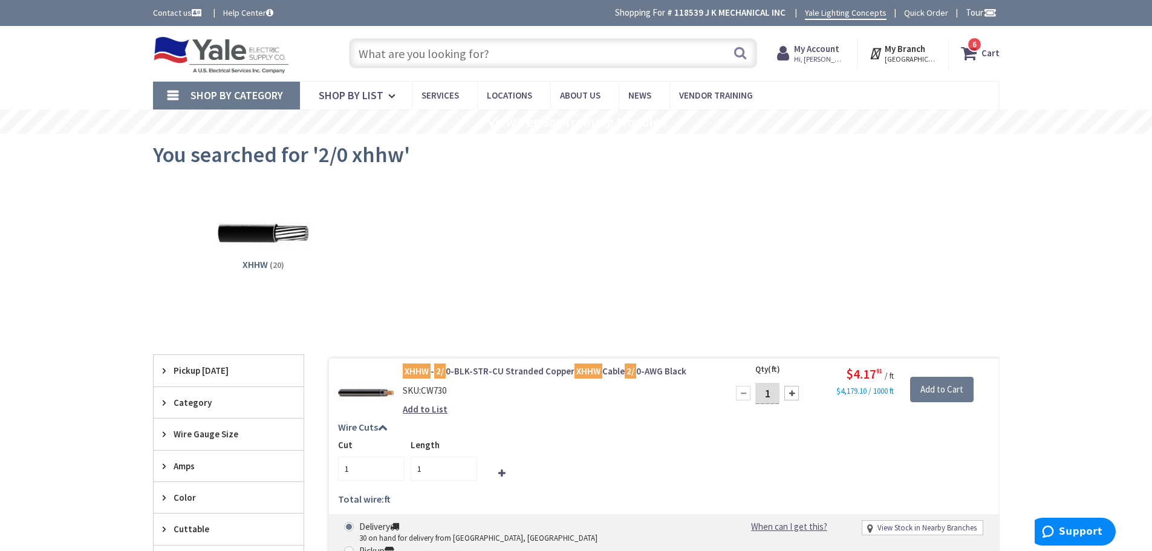
click at [238, 54] on img at bounding box center [221, 54] width 137 height 37
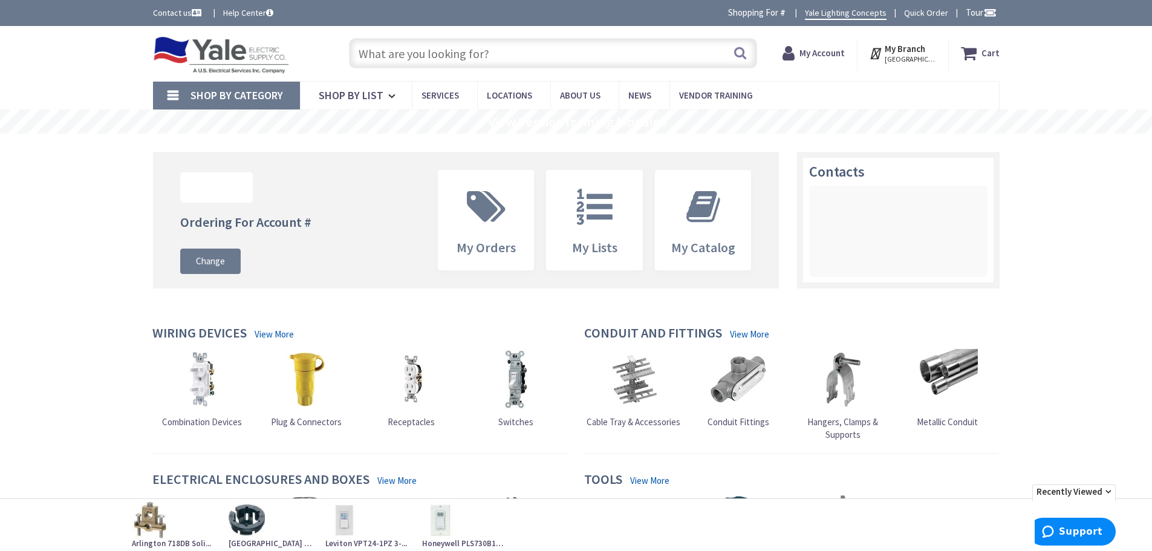
click at [493, 56] on input "text" at bounding box center [553, 53] width 408 height 30
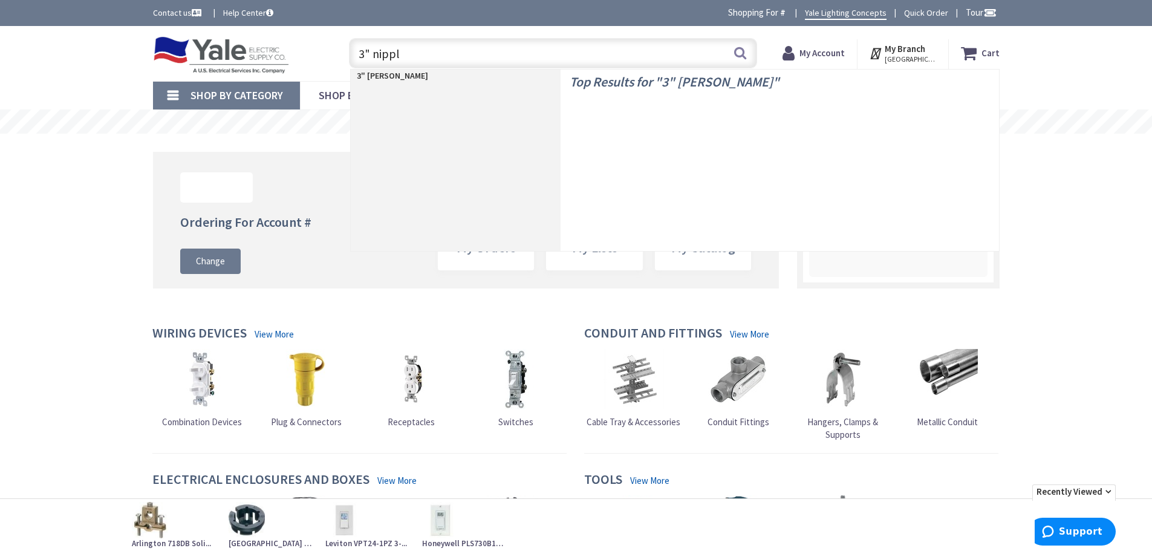
type input "3" nipple"
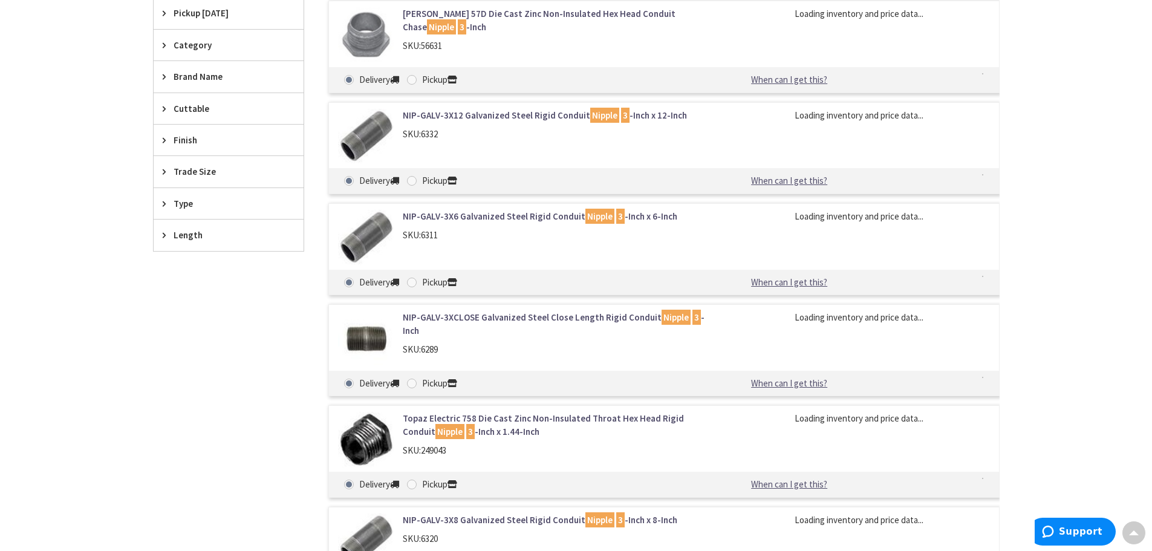
scroll to position [363, 0]
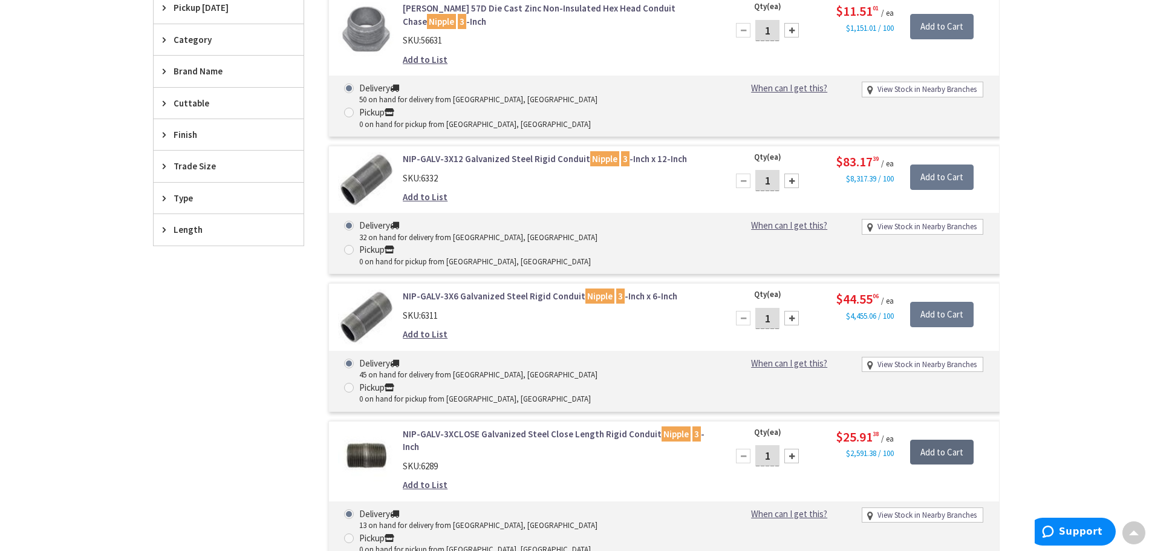
click at [947, 440] on input "Add to Cart" at bounding box center [941, 452] width 63 height 25
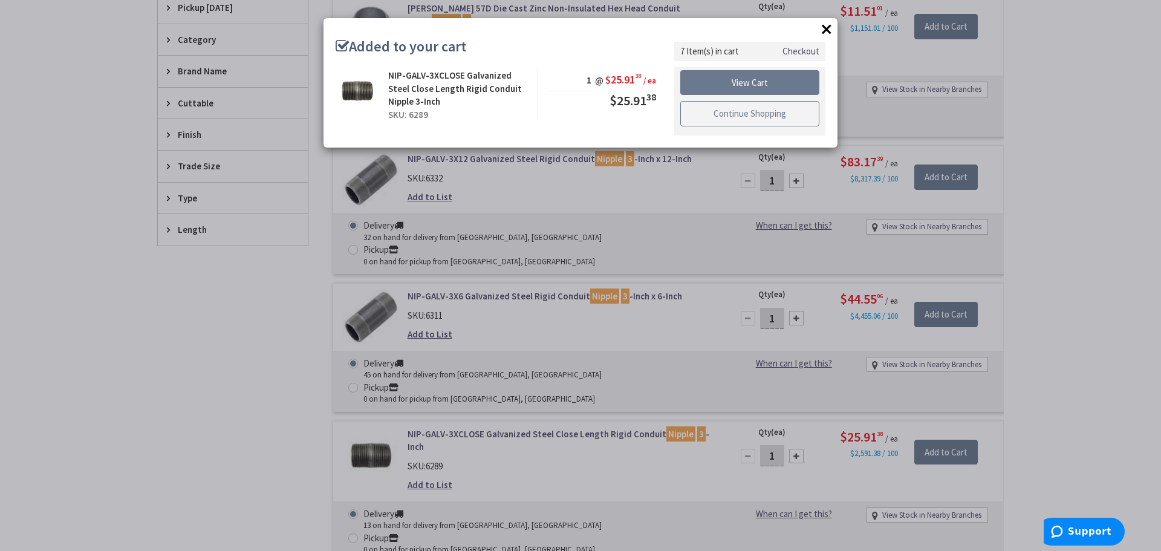
click at [713, 118] on link "Continue Shopping" at bounding box center [749, 113] width 139 height 25
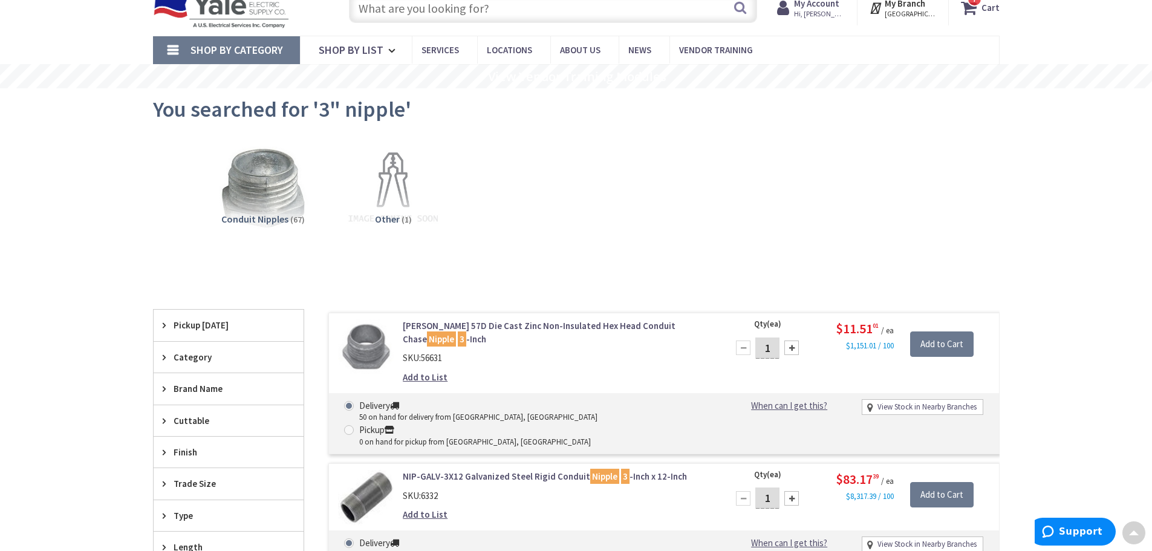
scroll to position [0, 0]
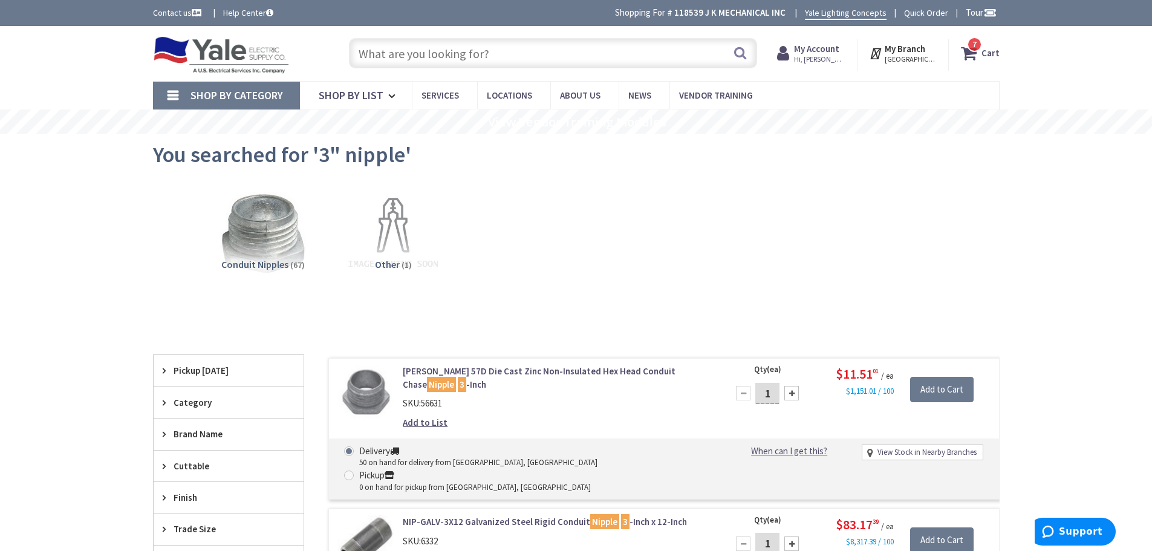
click at [447, 57] on input "text" at bounding box center [553, 53] width 408 height 30
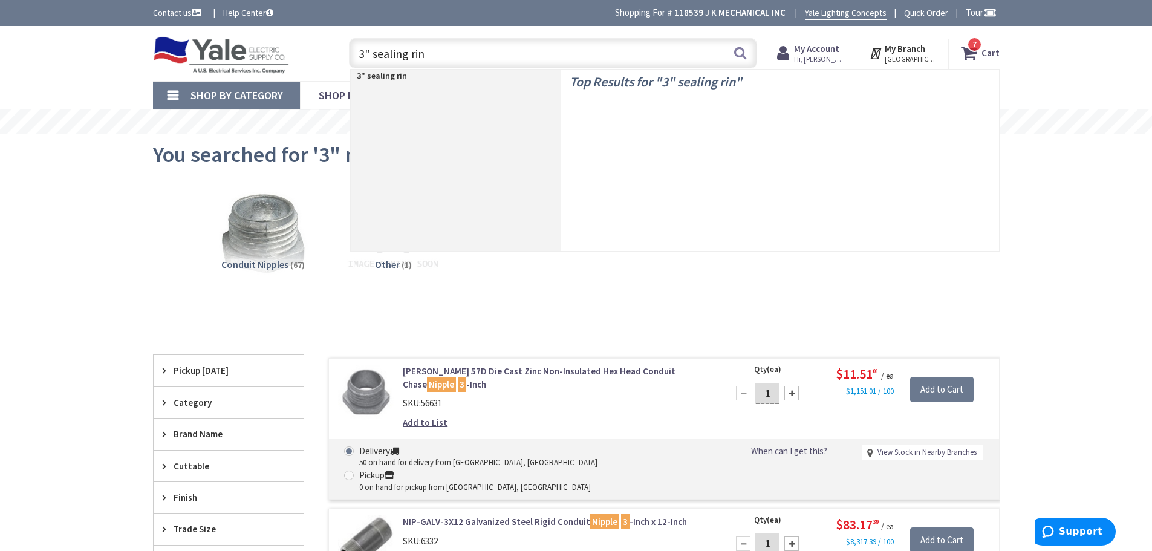
type input "3" sealing ring"
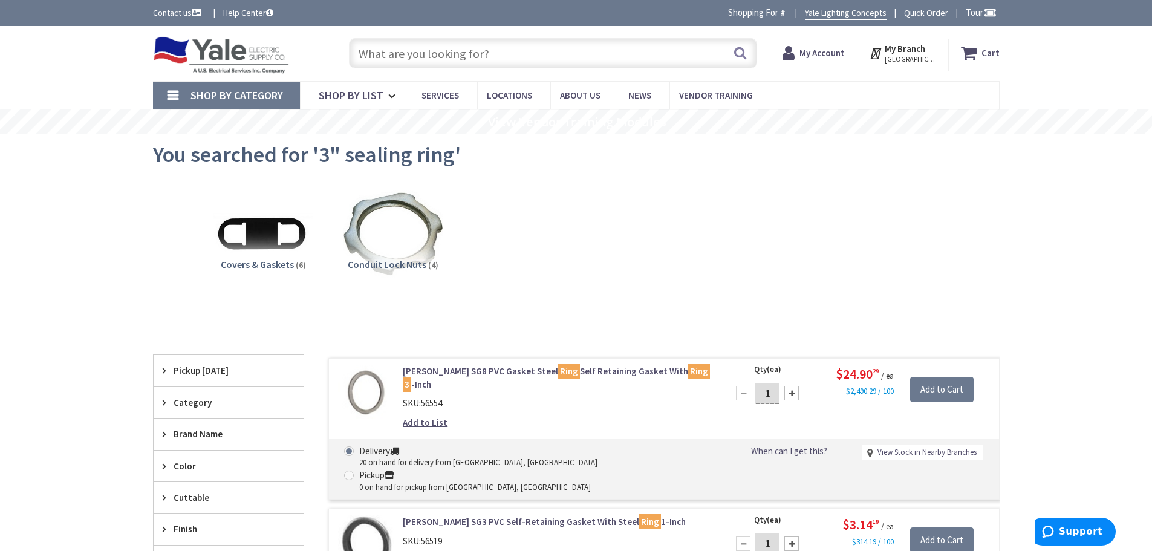
click at [532, 47] on input "text" at bounding box center [553, 53] width 408 height 30
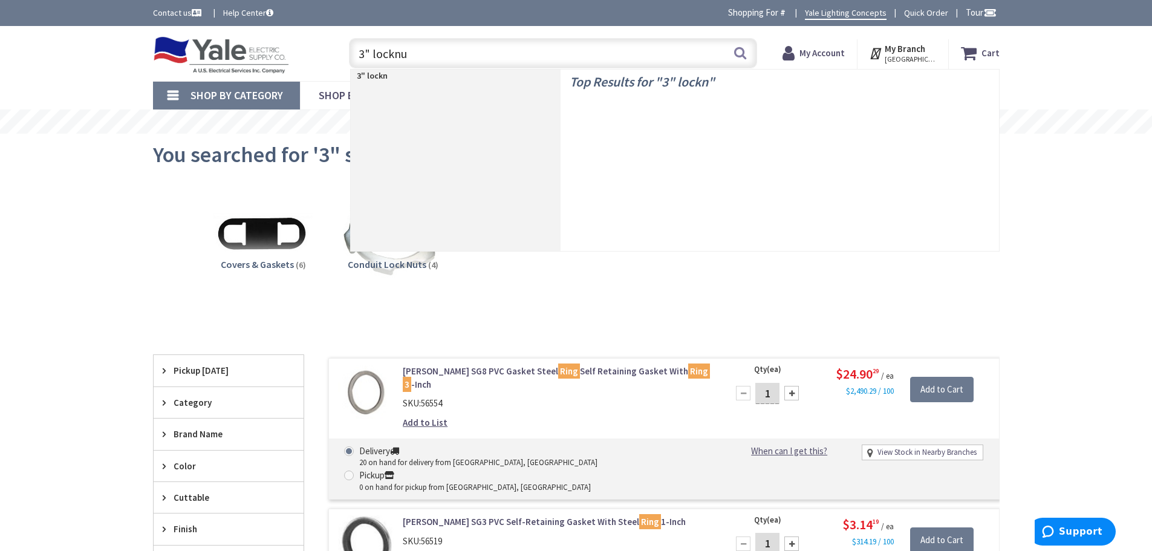
type input "3" locknut"
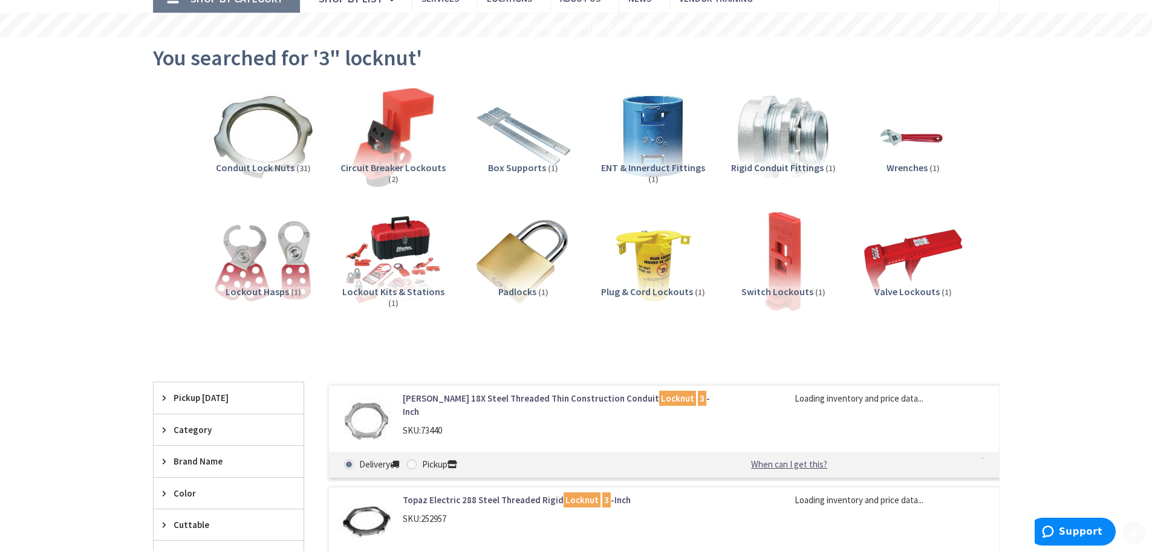
scroll to position [242, 0]
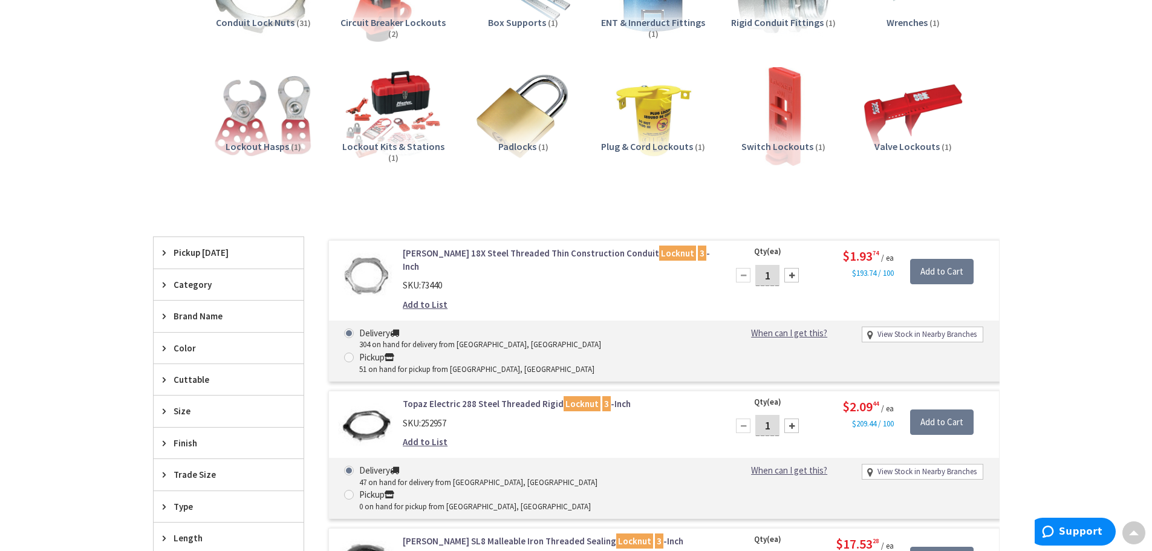
click at [794, 272] on div at bounding box center [791, 275] width 15 height 15
click at [748, 278] on div at bounding box center [743, 275] width 15 height 15
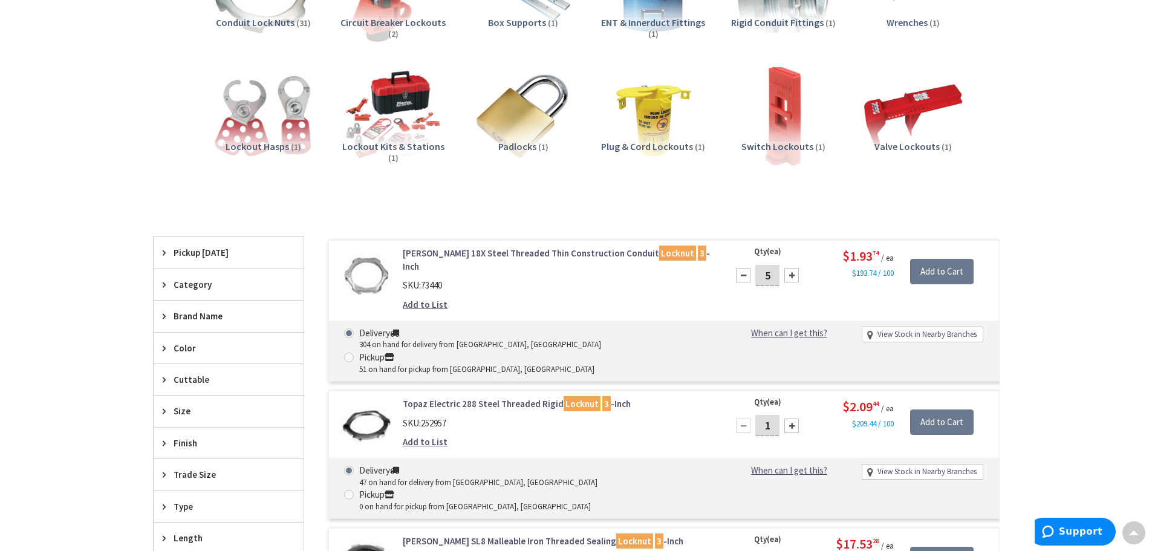
type input "4"
click at [938, 277] on input "Add to Cart" at bounding box center [941, 271] width 63 height 25
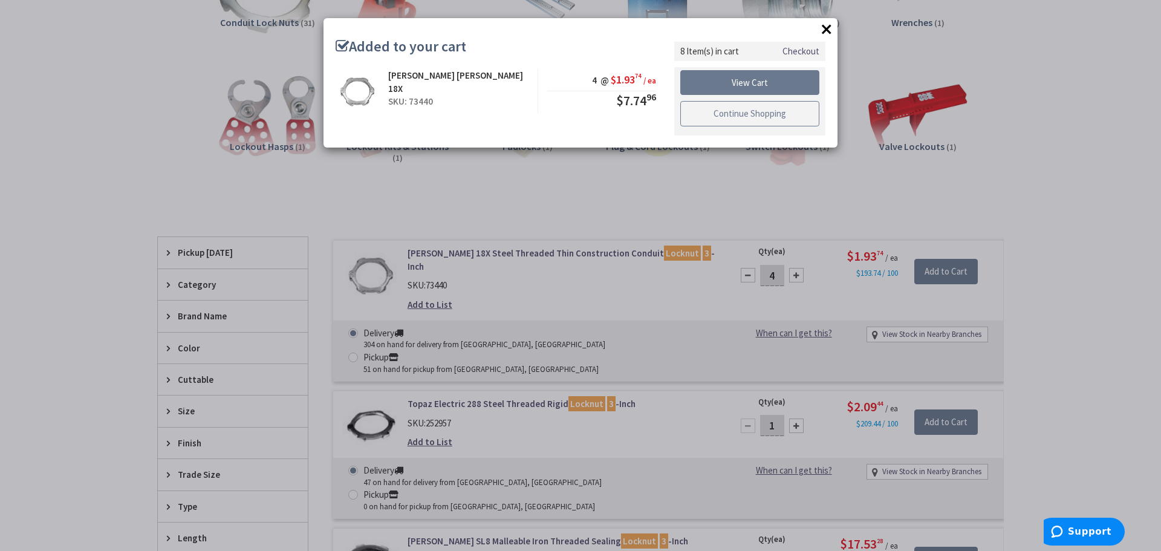
click at [703, 109] on link "Continue Shopping" at bounding box center [749, 113] width 139 height 25
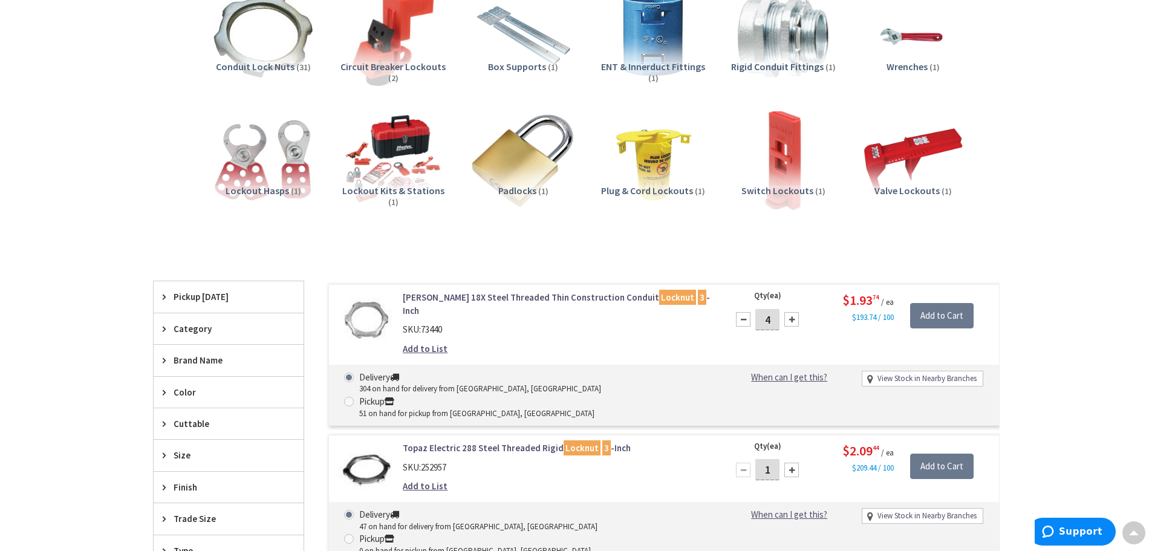
scroll to position [0, 0]
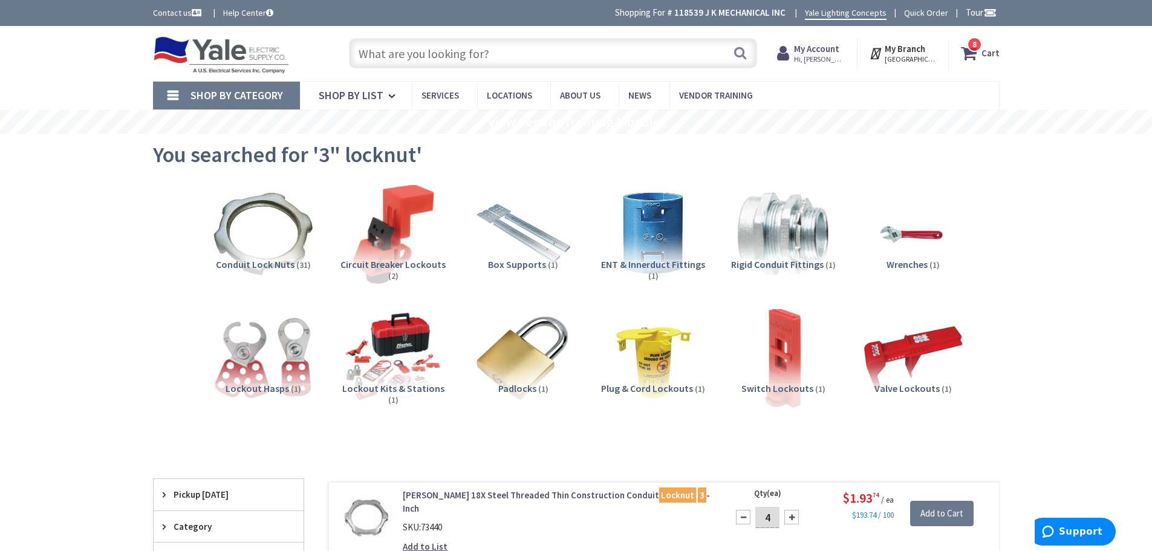
click at [544, 48] on input "text" at bounding box center [553, 53] width 408 height 30
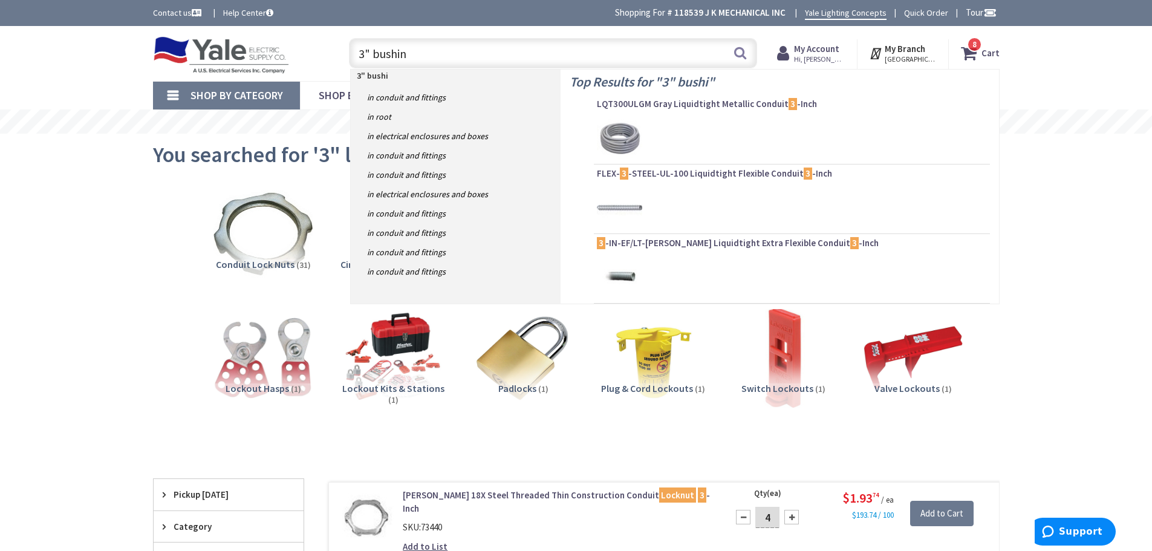
type input "3" bushing"
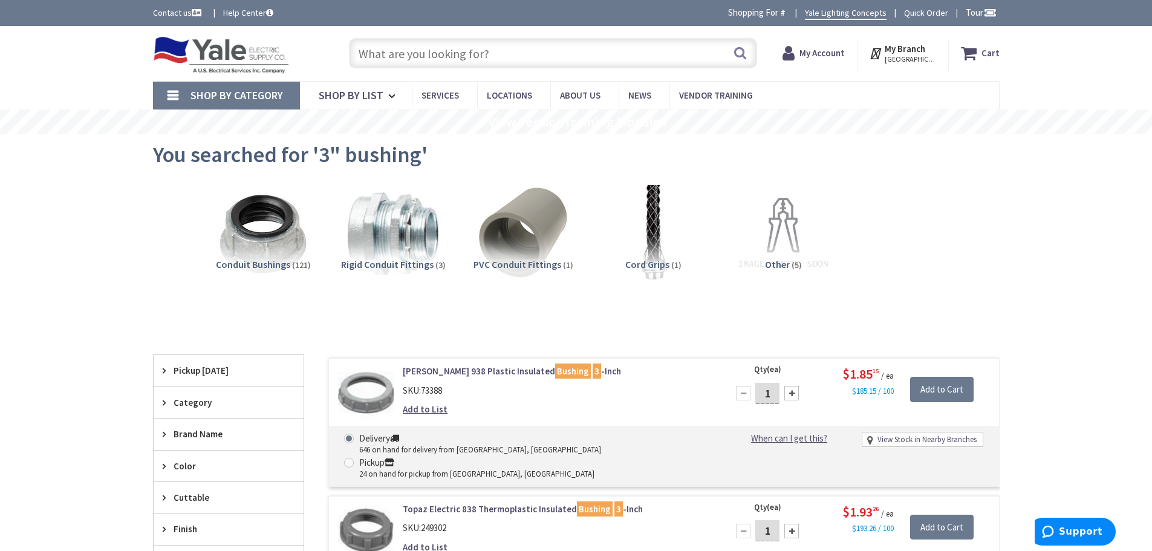
click at [799, 397] on div "1" at bounding box center [767, 393] width 73 height 24
click at [794, 395] on div at bounding box center [791, 393] width 15 height 15
type input "2"
click at [937, 389] on input "Add to Cart" at bounding box center [941, 389] width 63 height 25
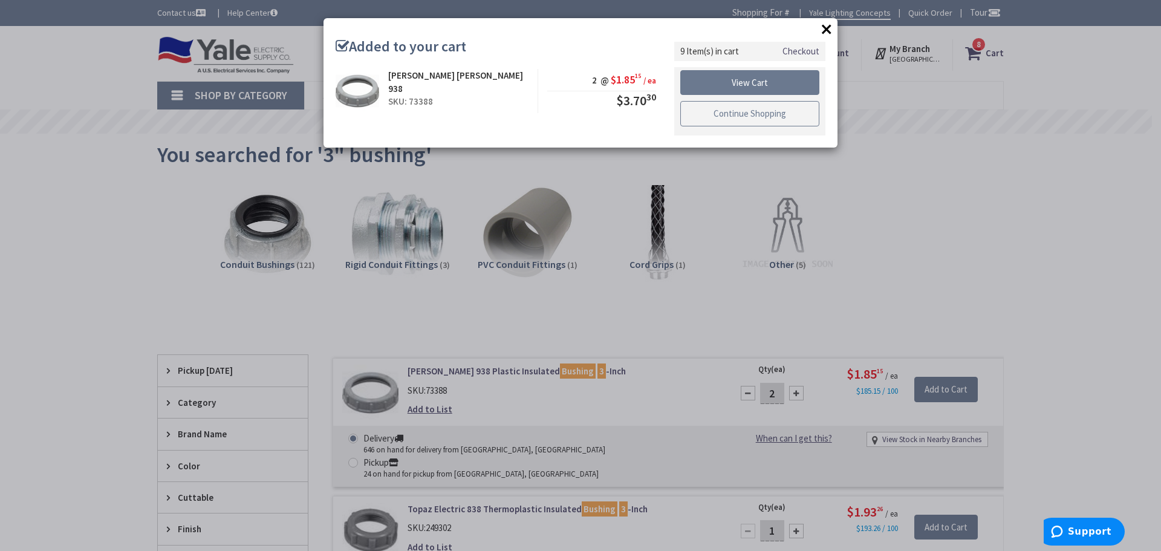
click at [768, 113] on link "Continue Shopping" at bounding box center [749, 113] width 139 height 25
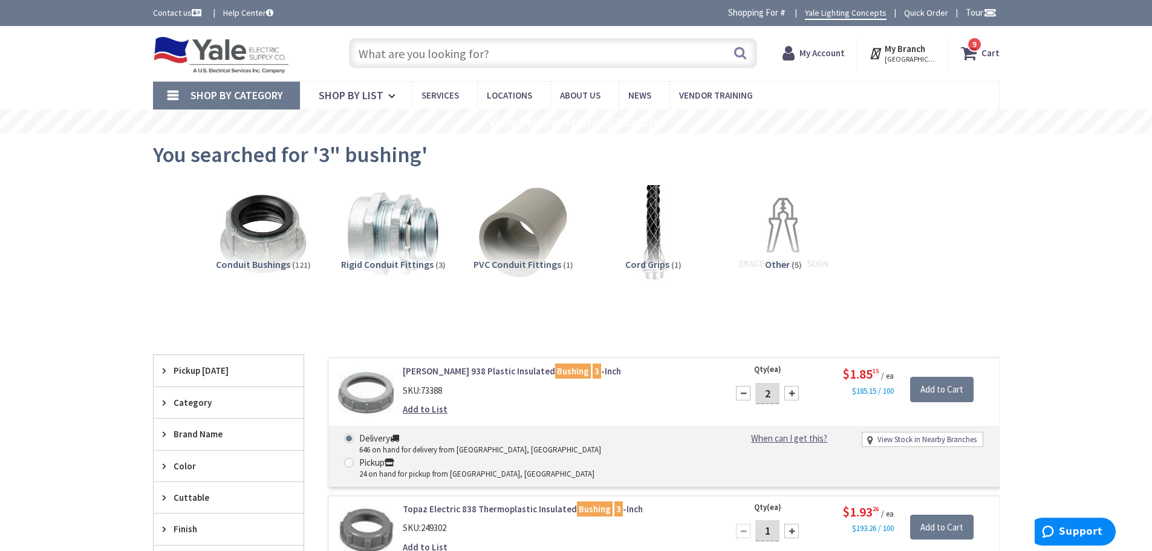
click at [972, 62] on icon at bounding box center [971, 53] width 21 height 22
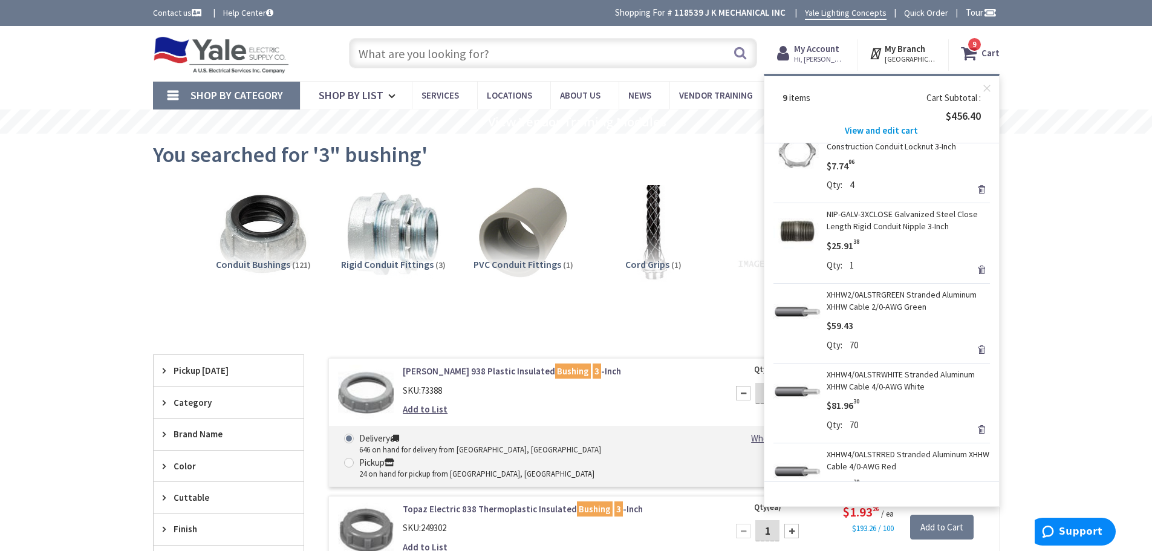
scroll to position [44, 0]
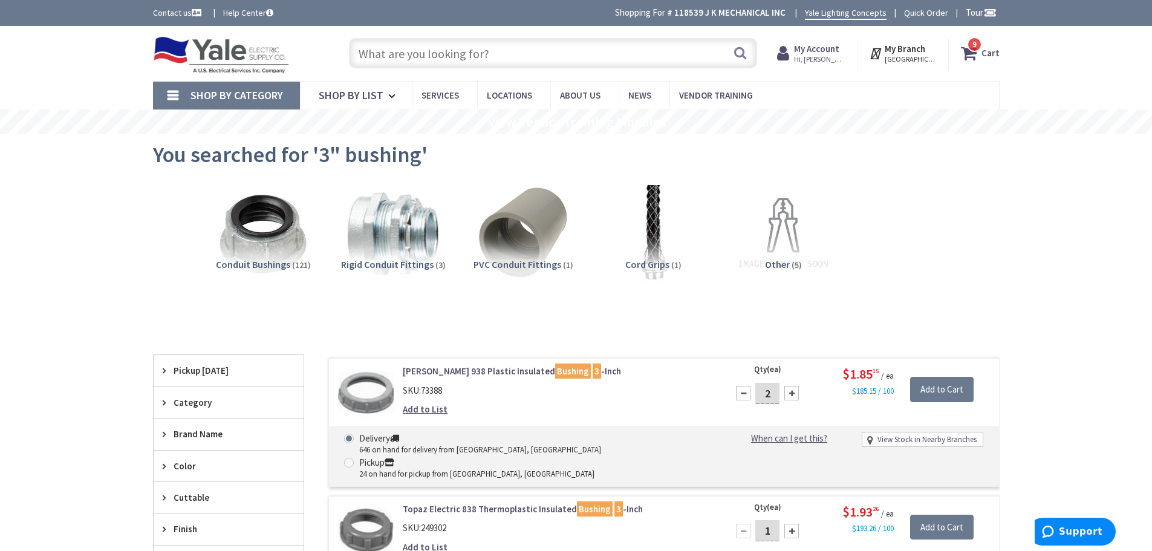
click at [992, 57] on strong "Cart" at bounding box center [990, 53] width 18 height 22
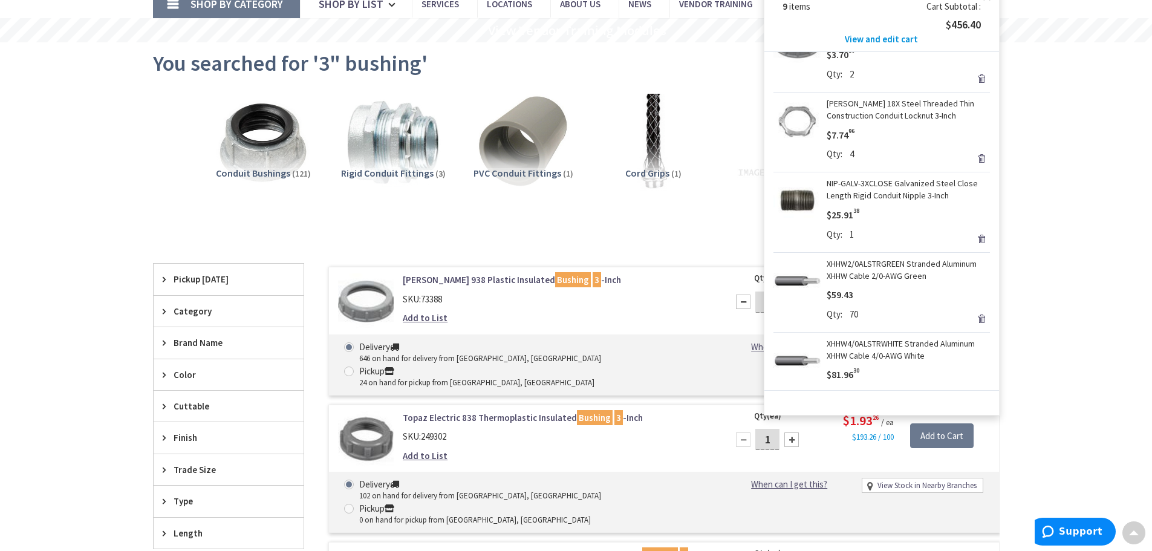
scroll to position [0, 0]
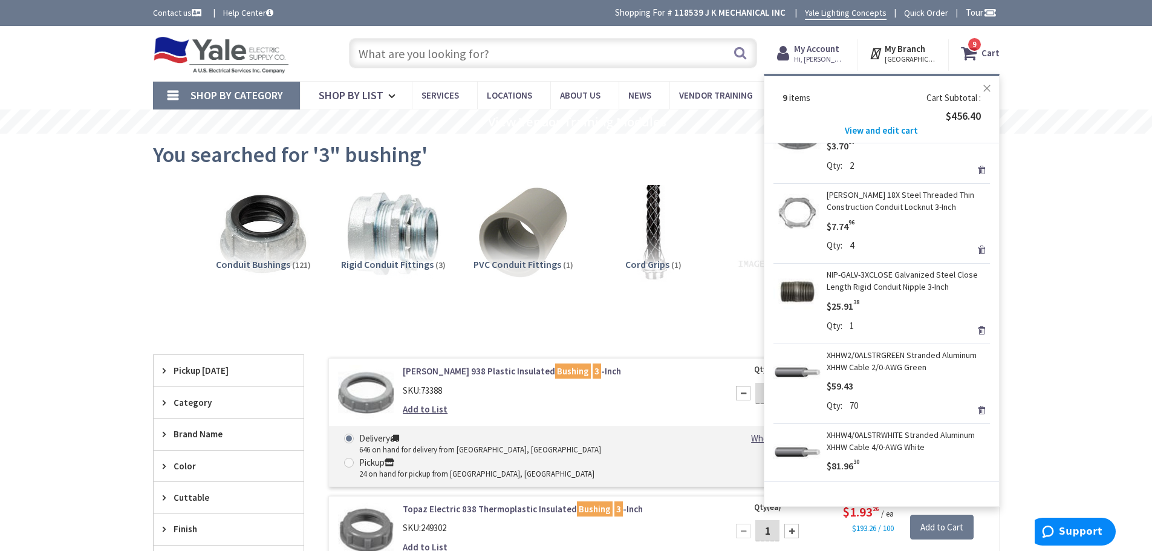
click at [989, 89] on button "Close" at bounding box center [987, 88] width 24 height 24
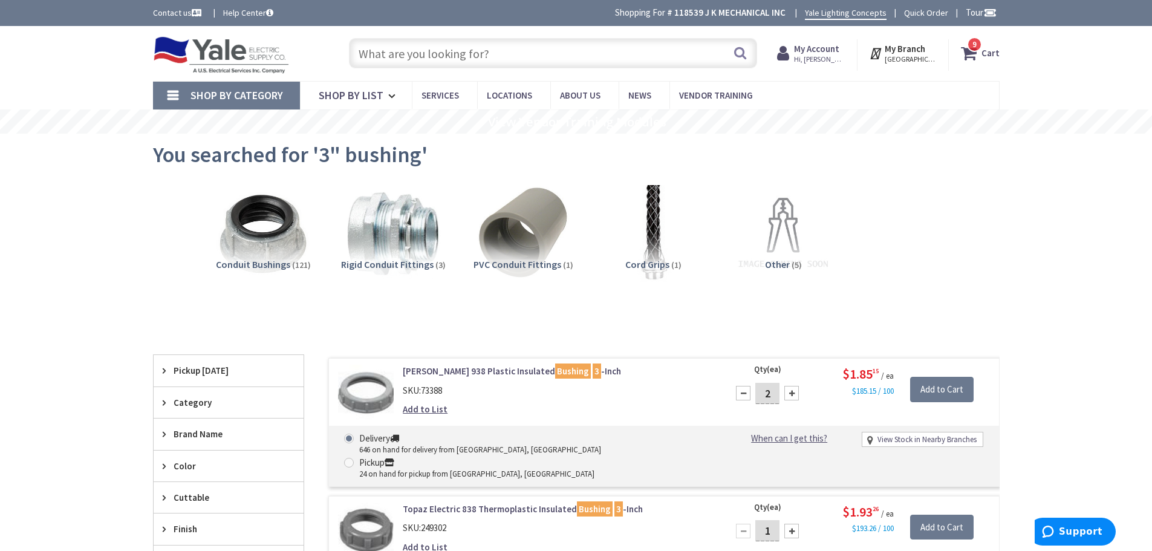
click at [236, 55] on img at bounding box center [221, 54] width 137 height 37
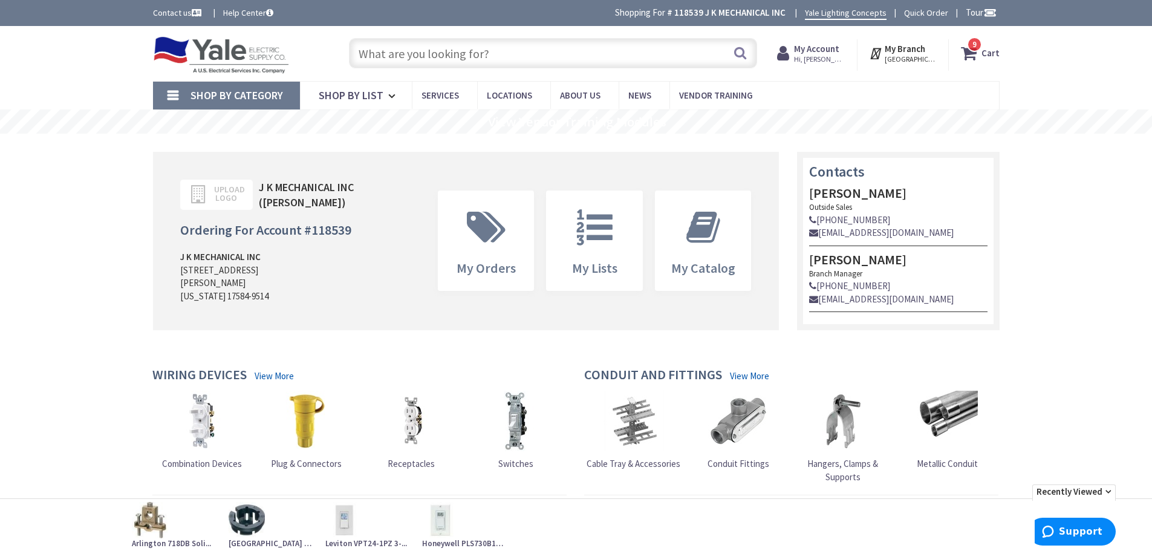
click at [983, 61] on strong "Cart" at bounding box center [990, 53] width 18 height 22
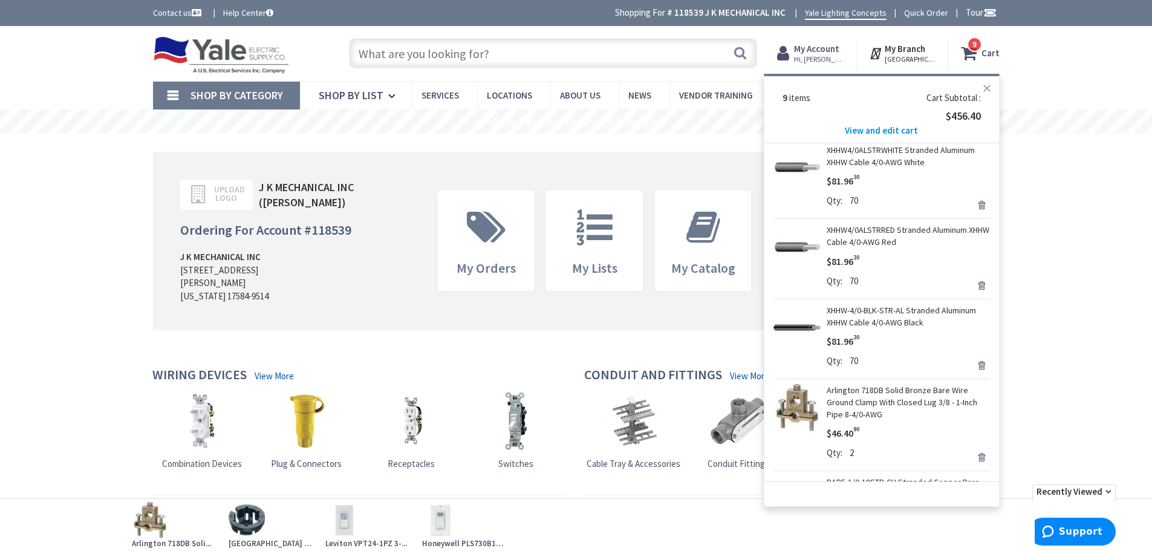
scroll to position [406, 0]
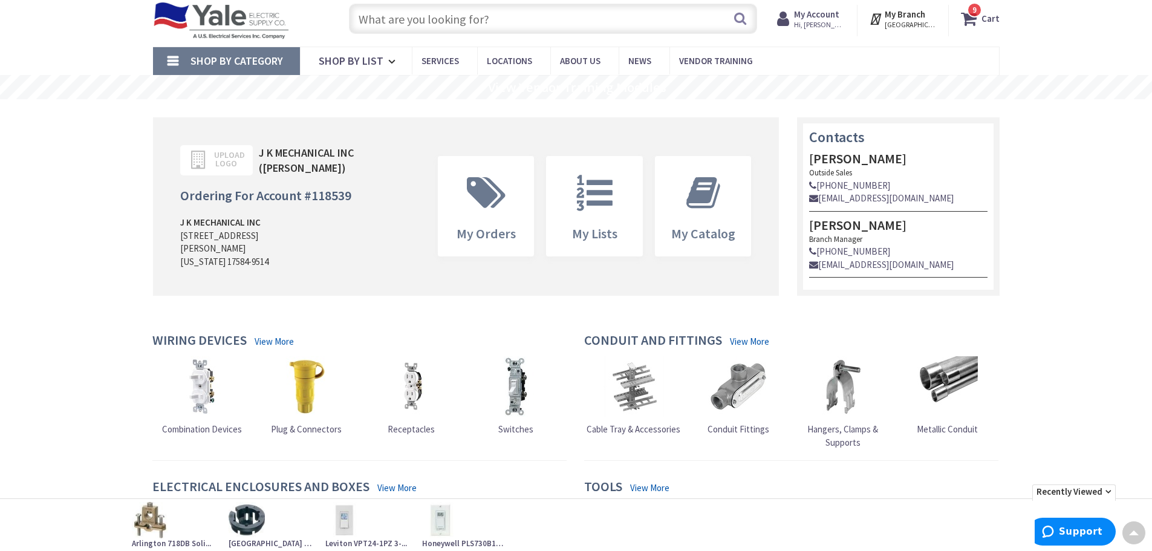
scroll to position [0, 0]
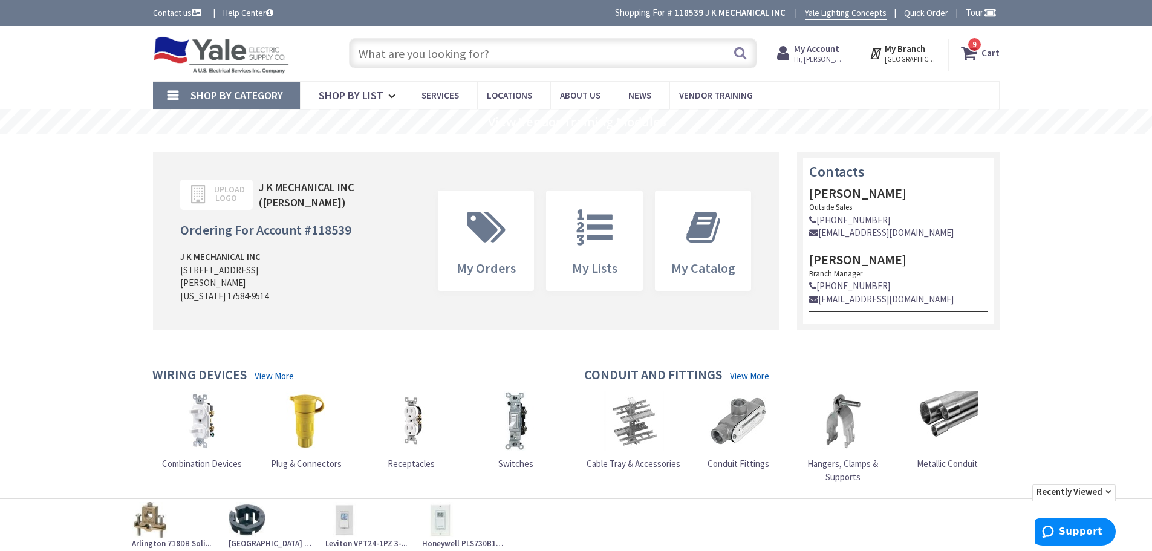
click at [970, 51] on icon at bounding box center [971, 53] width 21 height 22
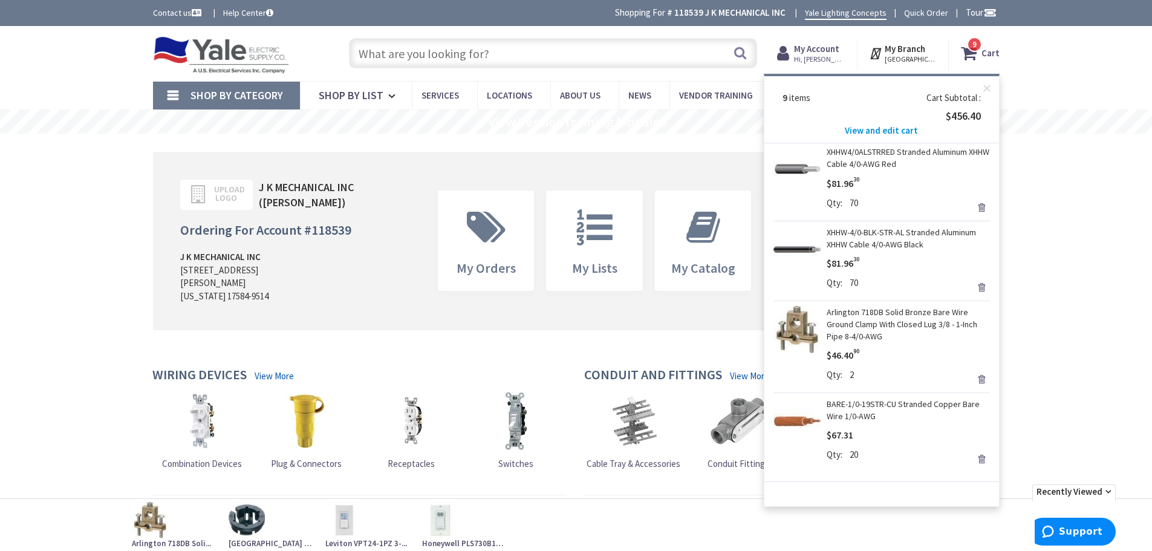
click at [881, 134] on span "View and edit cart" at bounding box center [881, 130] width 73 height 11
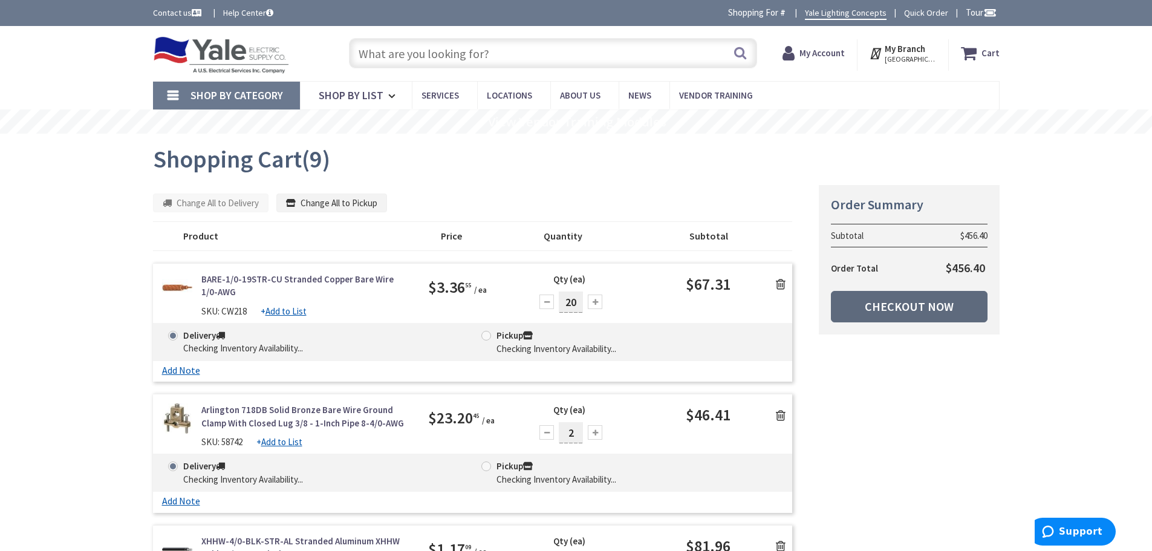
click at [943, 302] on link "Checkout Now" at bounding box center [909, 306] width 157 height 31
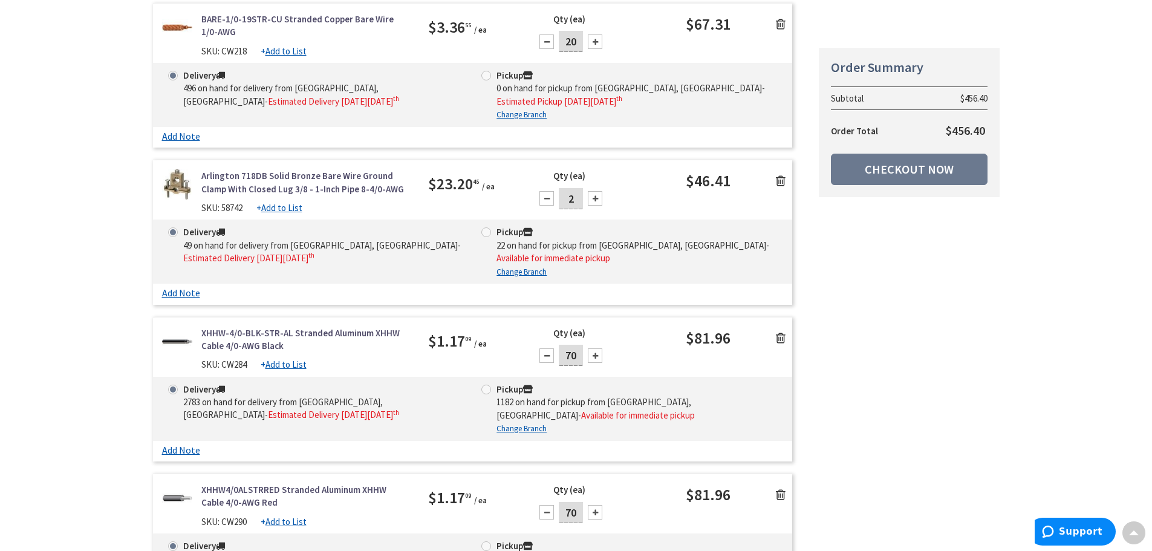
scroll to position [363, 0]
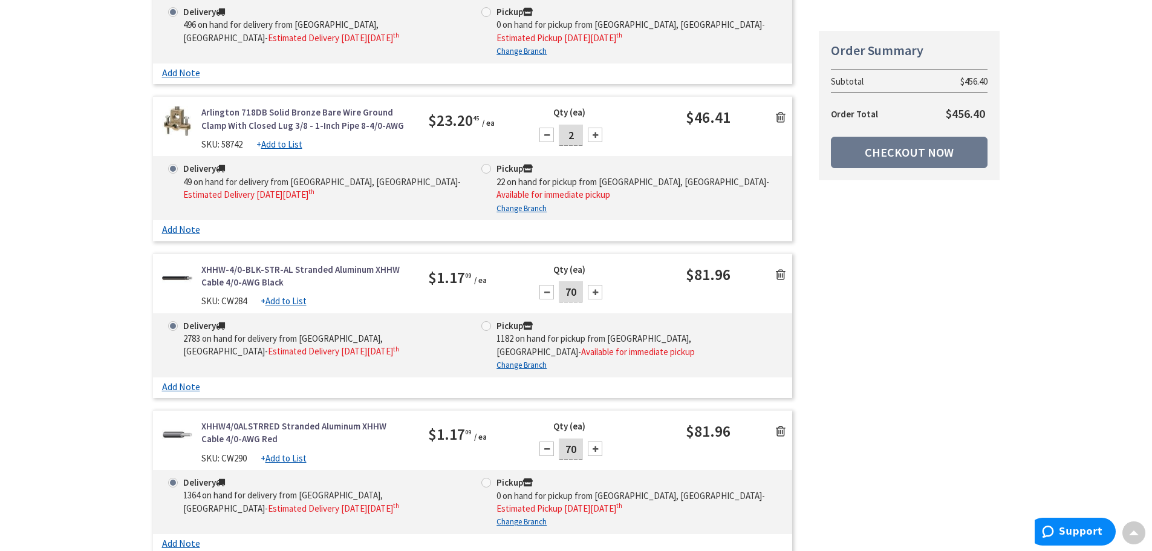
click at [593, 285] on div at bounding box center [595, 292] width 15 height 15
click at [547, 285] on div at bounding box center [546, 292] width 15 height 15
type input "70"
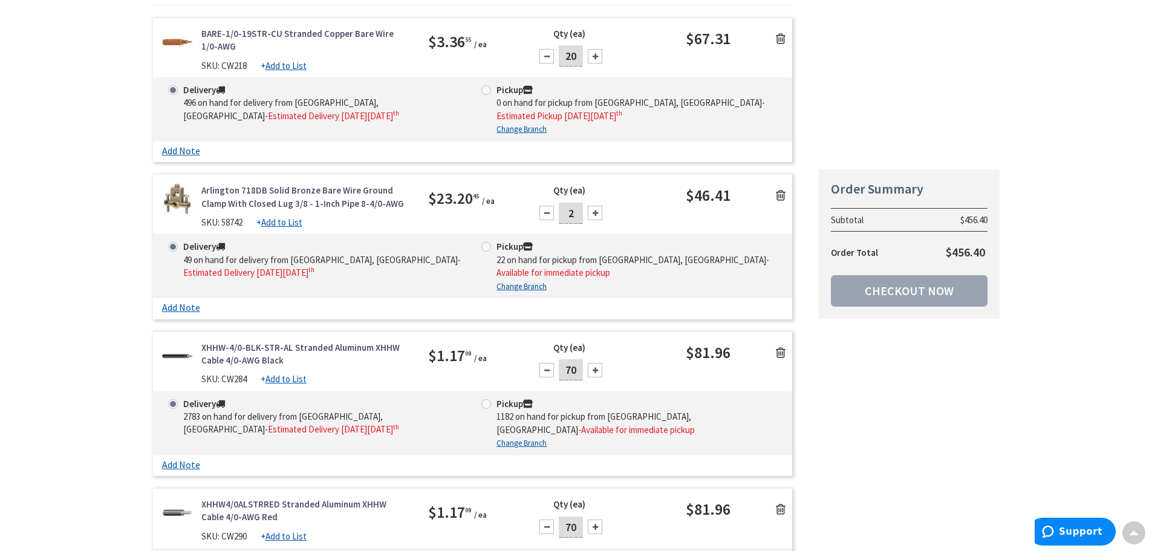
scroll to position [0, 0]
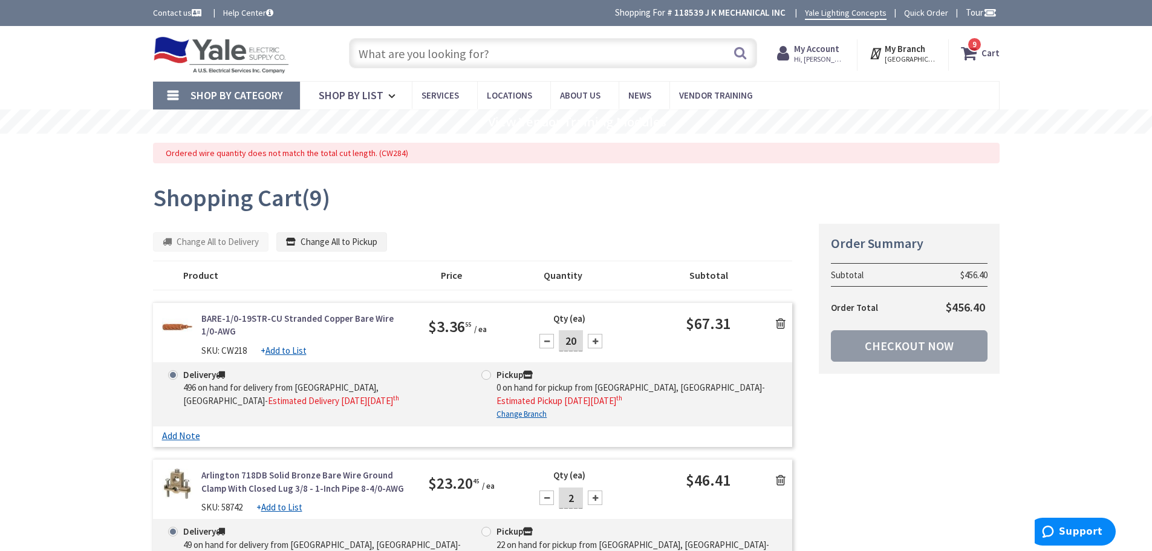
click at [903, 349] on link "Checkout Now" at bounding box center [909, 345] width 157 height 31
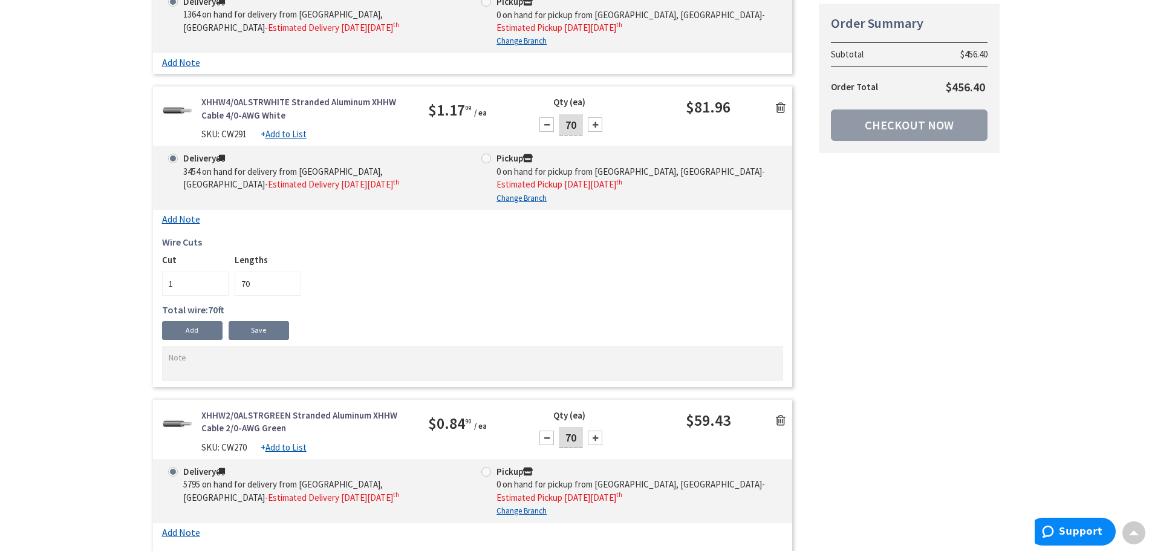
scroll to position [846, 0]
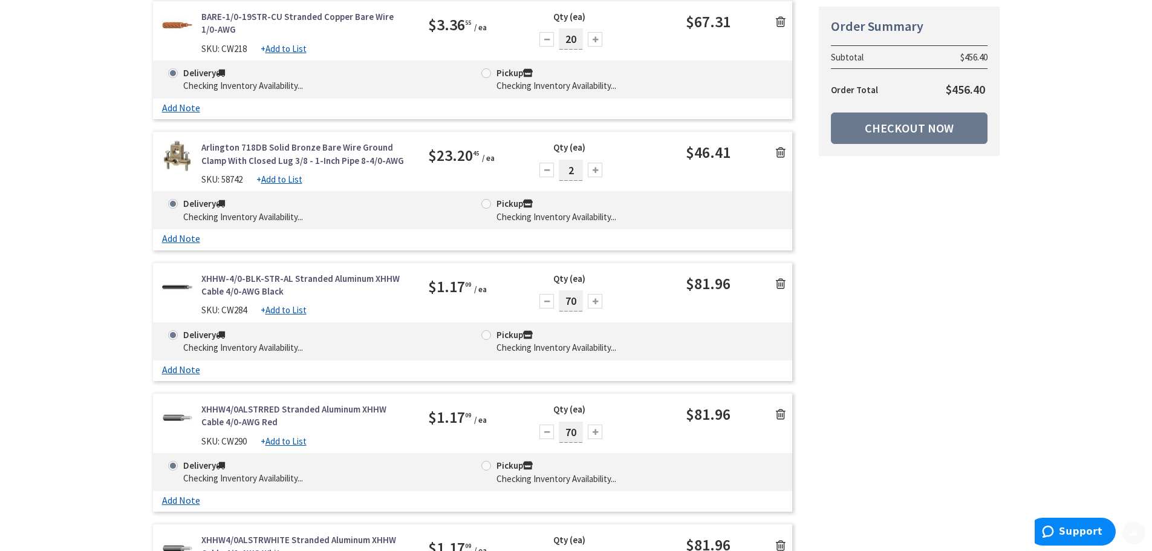
scroll to position [302, 0]
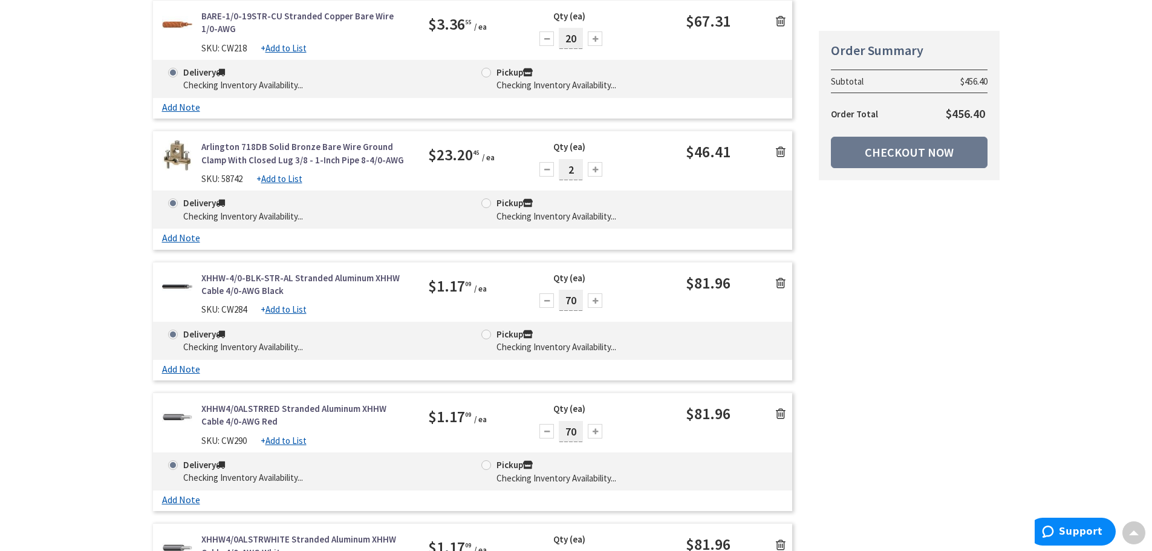
click at [782, 282] on icon at bounding box center [781, 283] width 10 height 12
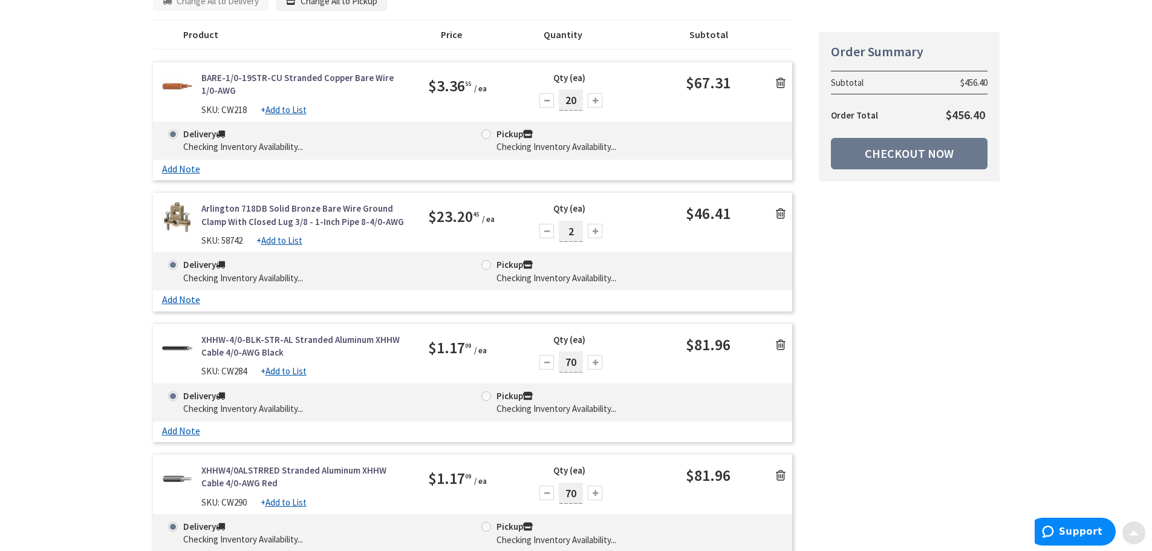
scroll to position [242, 0]
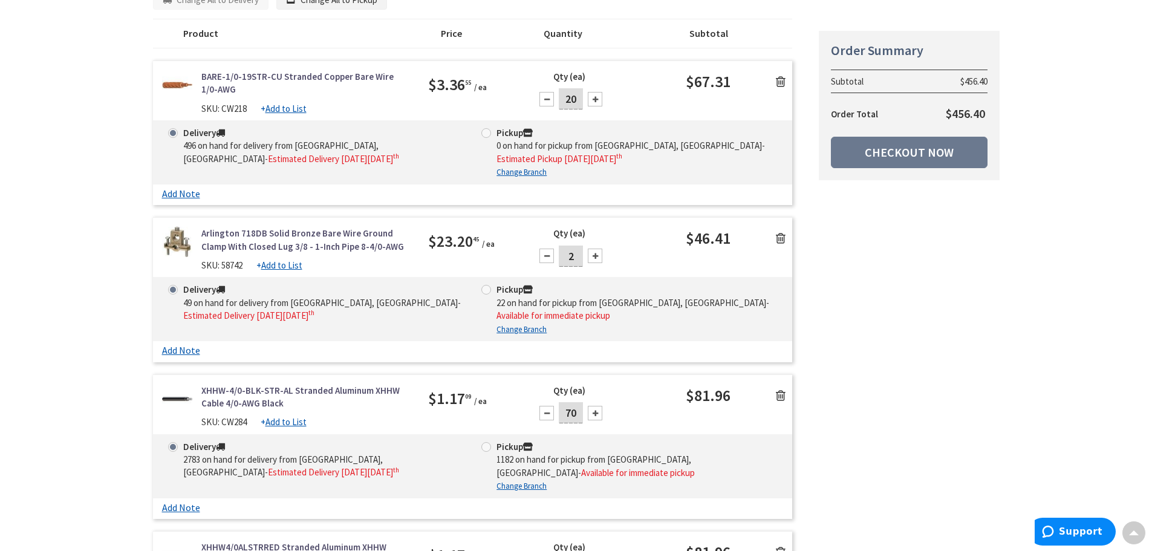
click at [781, 389] on icon at bounding box center [781, 395] width 10 height 12
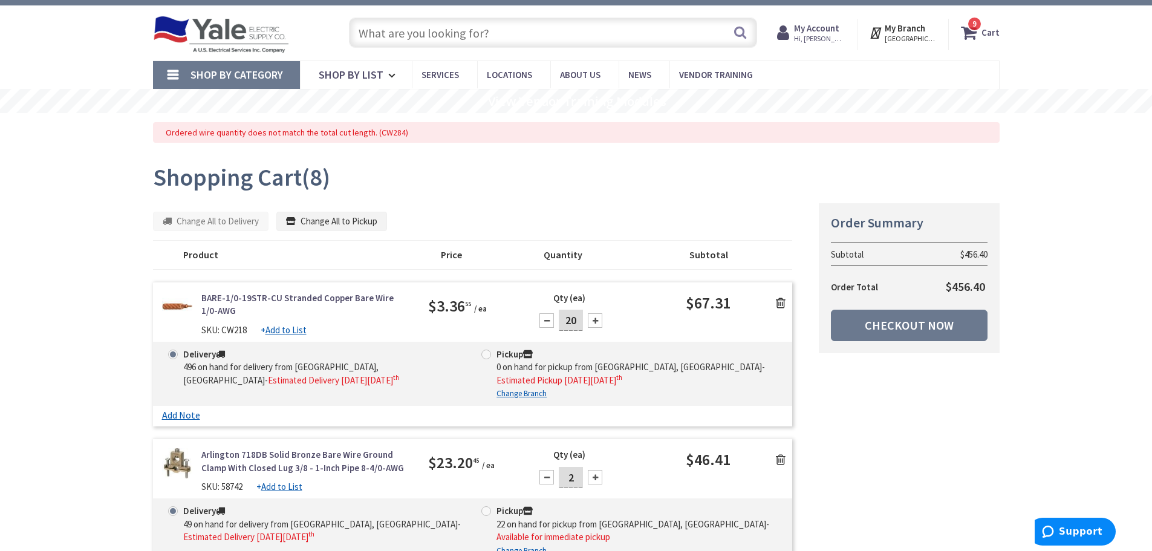
scroll to position [0, 0]
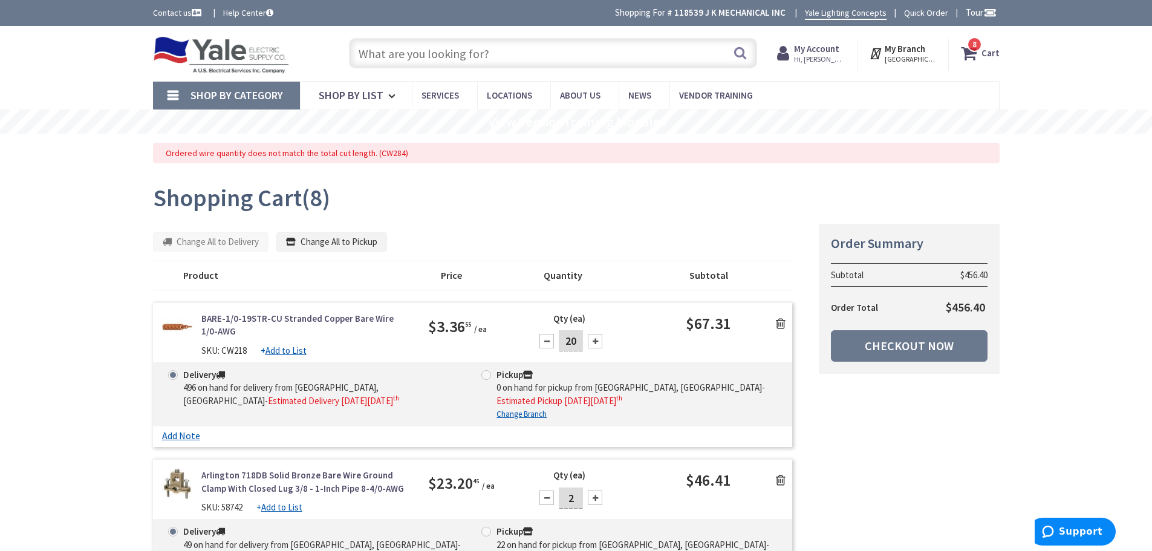
click at [475, 56] on input "text" at bounding box center [553, 53] width 408 height 30
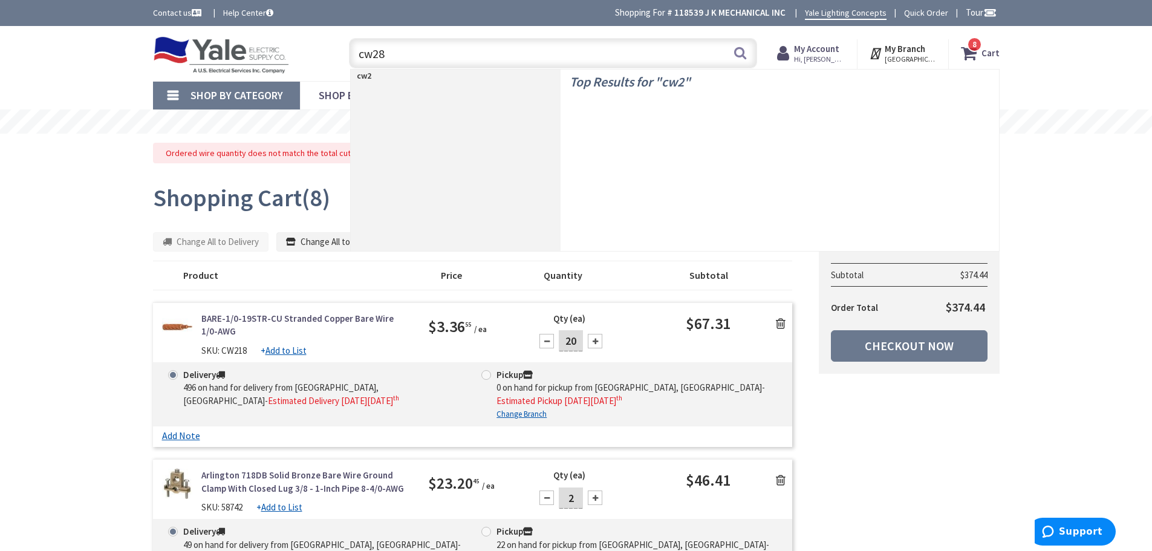
type input "cw284"
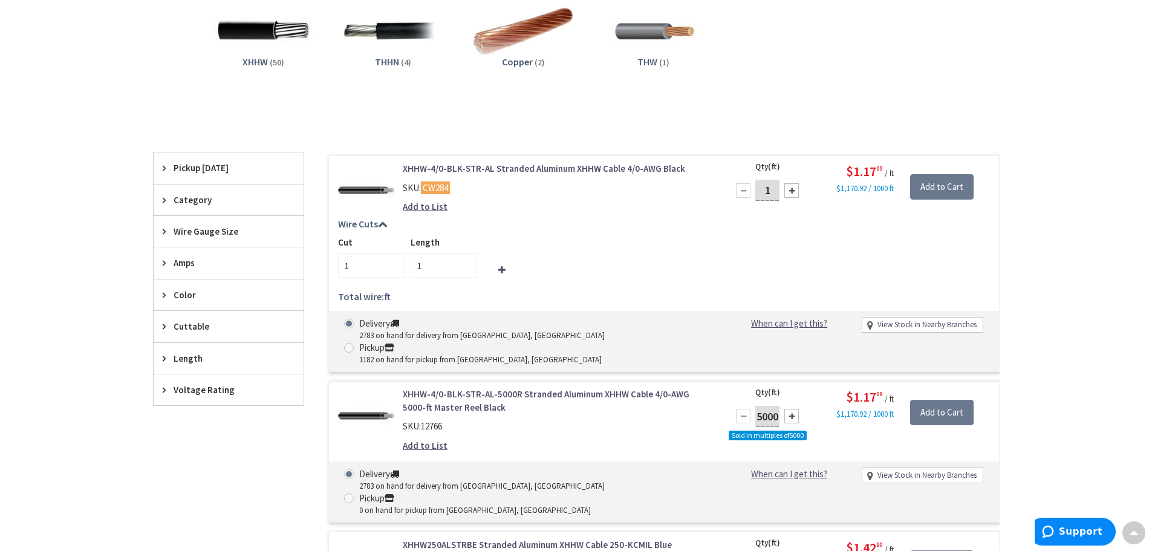
click at [770, 185] on input "1" at bounding box center [767, 190] width 24 height 21
type input "70"
click at [657, 223] on h5 "Wire Cuts" at bounding box center [664, 224] width 652 height 11
type input "70"
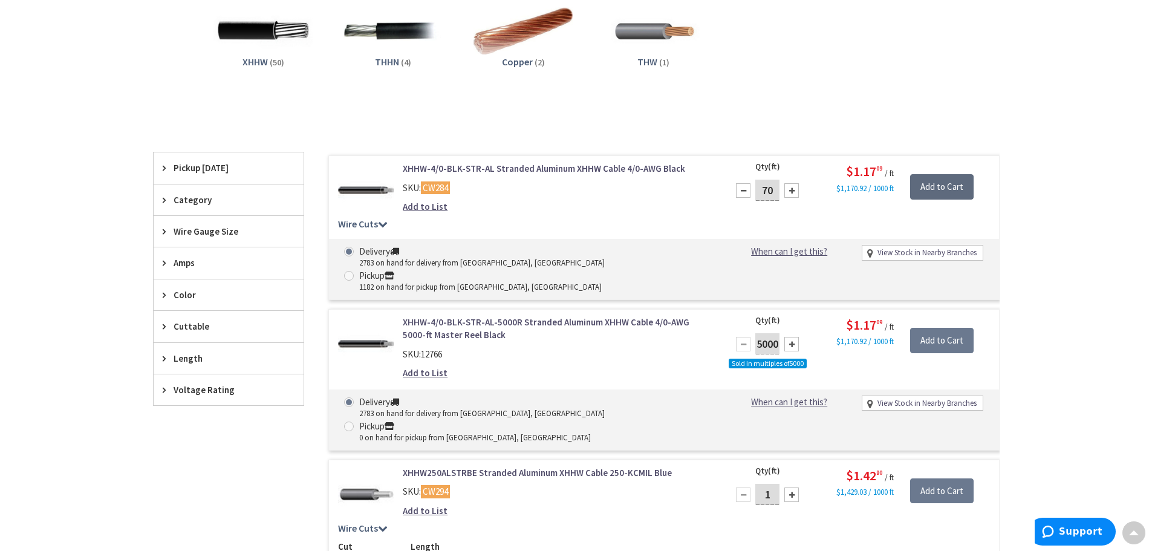
click at [953, 186] on input "Add to Cart" at bounding box center [941, 186] width 63 height 25
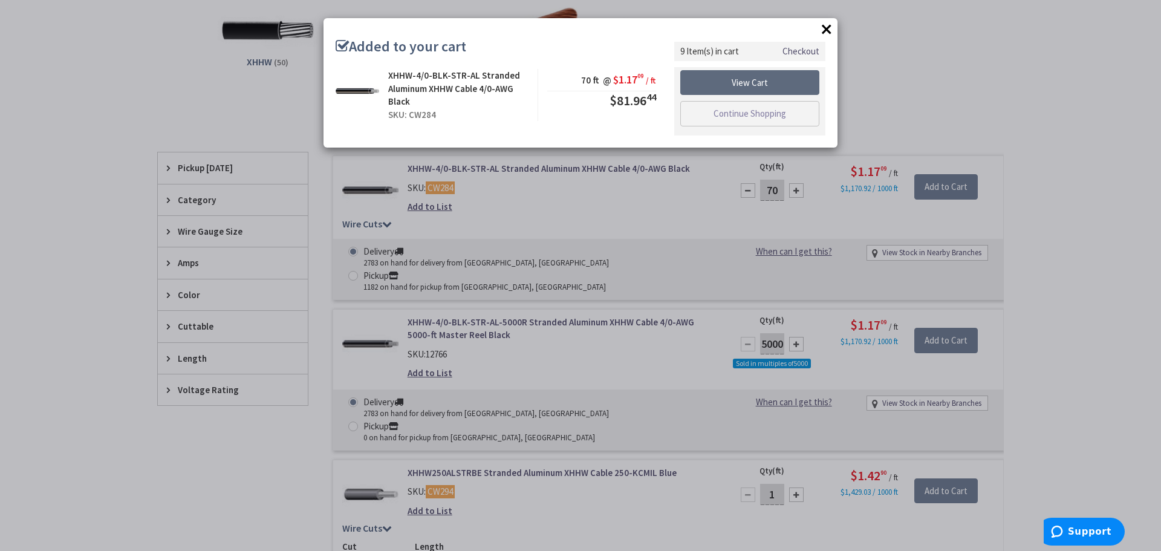
click at [763, 79] on link "View Cart" at bounding box center [749, 82] width 139 height 25
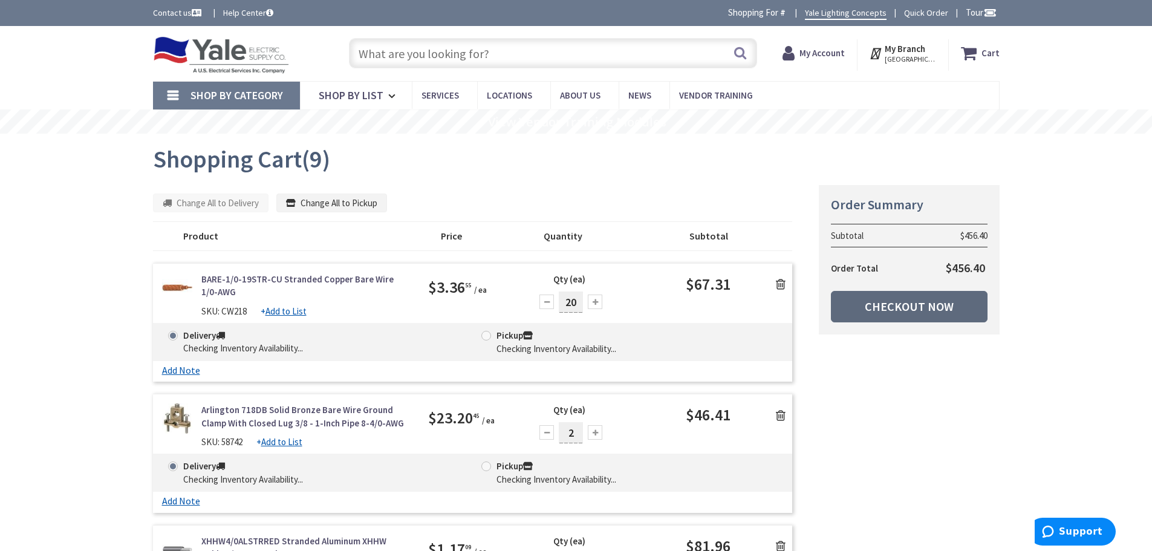
click at [930, 308] on link "Checkout Now" at bounding box center [909, 306] width 157 height 31
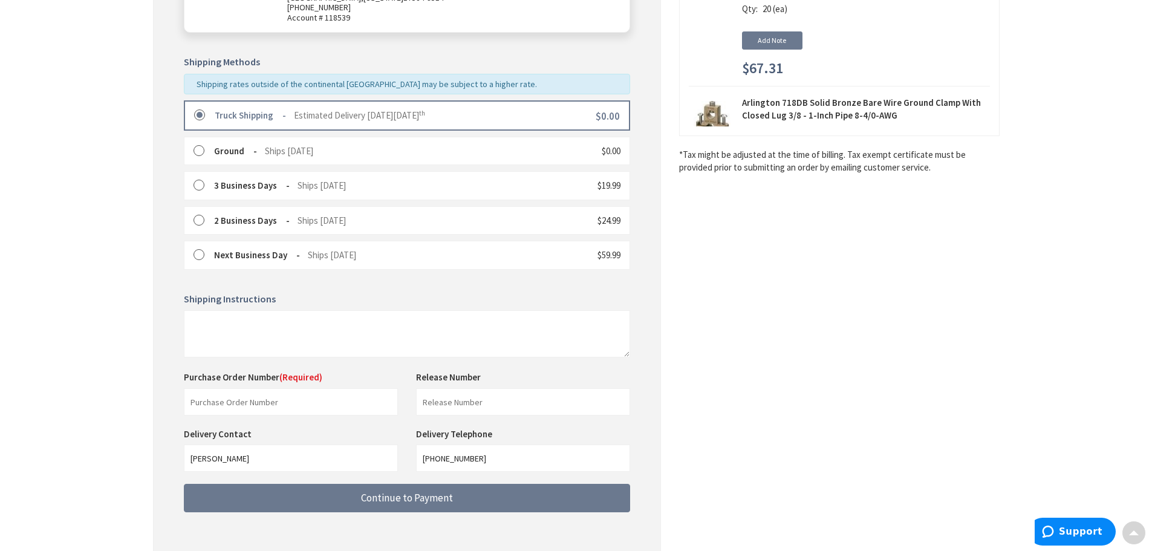
scroll to position [302, 0]
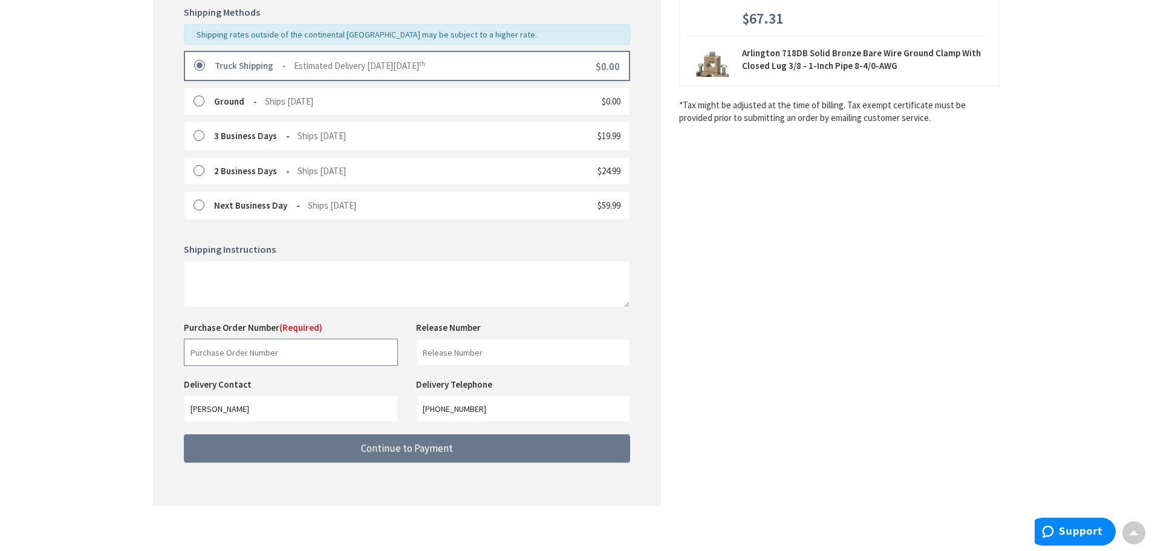
drag, startPoint x: 236, startPoint y: 359, endPoint x: 262, endPoint y: 342, distance: 30.7
click at [236, 359] on input "text" at bounding box center [291, 352] width 214 height 27
type input "66643"
type input "WO# 254786"
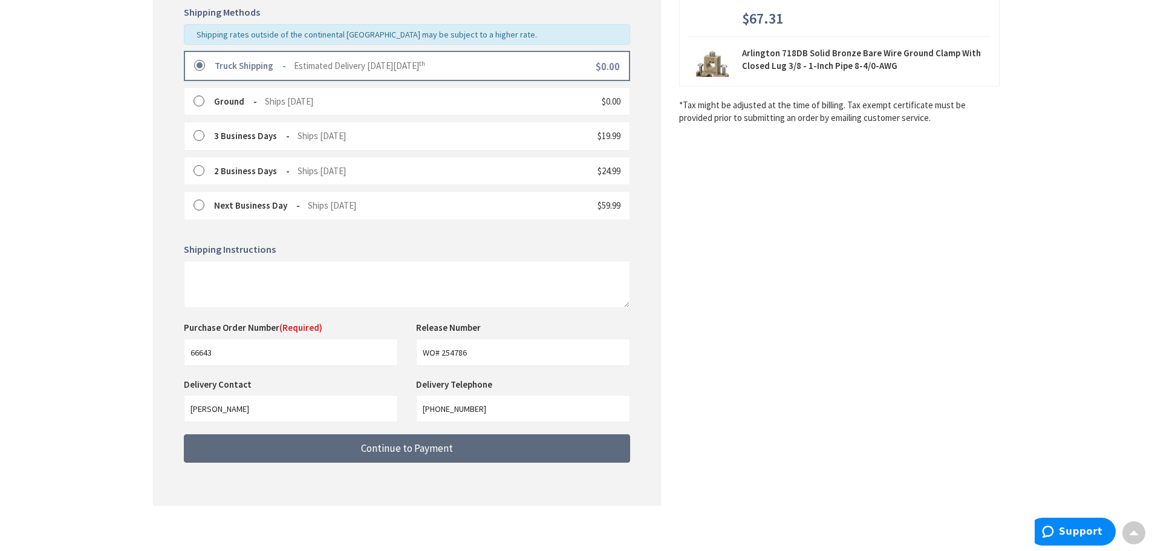
drag, startPoint x: 339, startPoint y: 448, endPoint x: 346, endPoint y: 441, distance: 10.3
click at [339, 448] on button "Continue to Payment" at bounding box center [407, 448] width 446 height 28
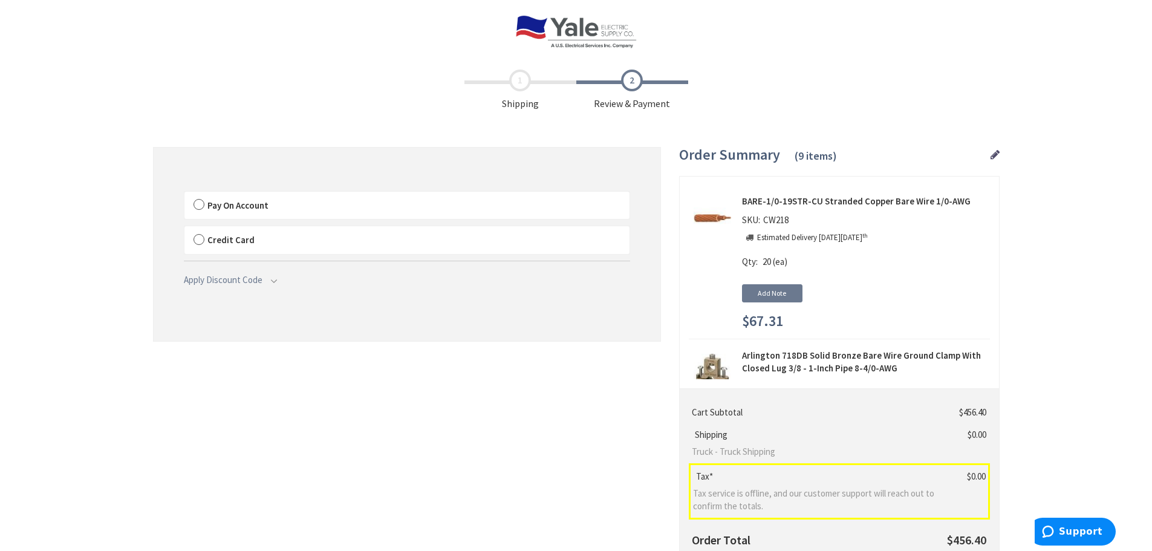
click at [199, 203] on label "Pay On Account" at bounding box center [406, 206] width 445 height 28
click at [184, 194] on input "Pay On Account" at bounding box center [184, 194] width 0 height 0
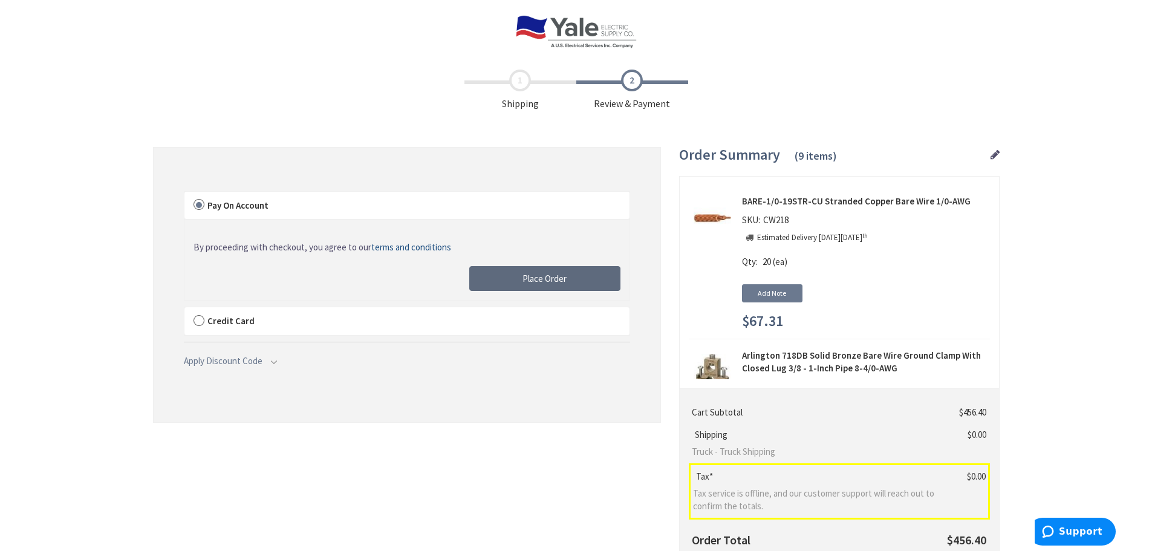
drag, startPoint x: 591, startPoint y: 273, endPoint x: 1145, endPoint y: 401, distance: 568.6
click at [591, 273] on button "Place Order" at bounding box center [544, 278] width 151 height 25
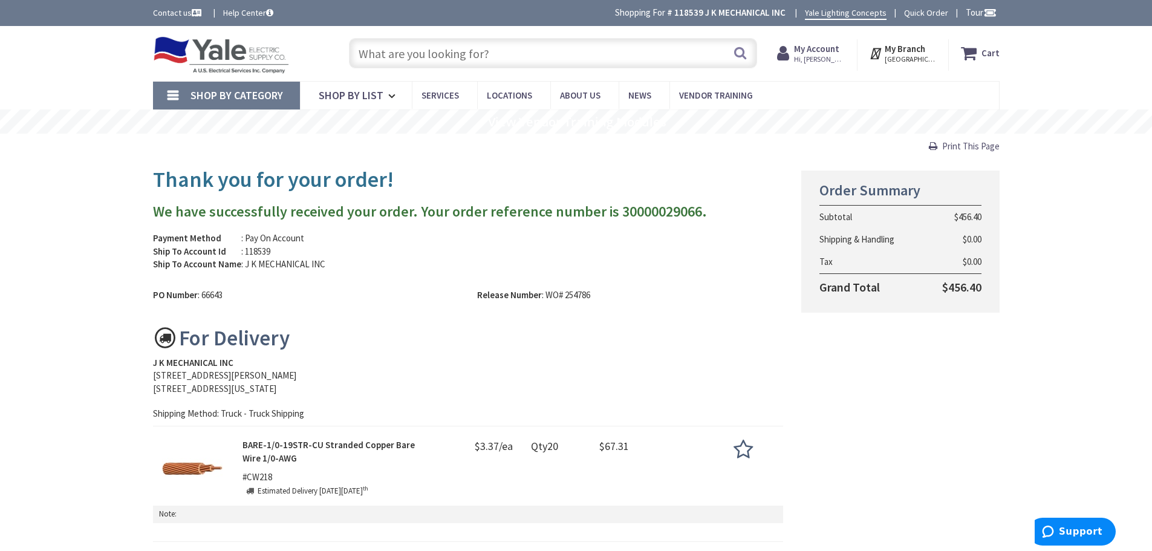
drag, startPoint x: 971, startPoint y: 144, endPoint x: 840, endPoint y: 232, distance: 157.6
click at [971, 144] on span "Print This Page" at bounding box center [970, 145] width 57 height 11
click at [239, 56] on img at bounding box center [221, 54] width 137 height 37
